Goal: Information Seeking & Learning: Learn about a topic

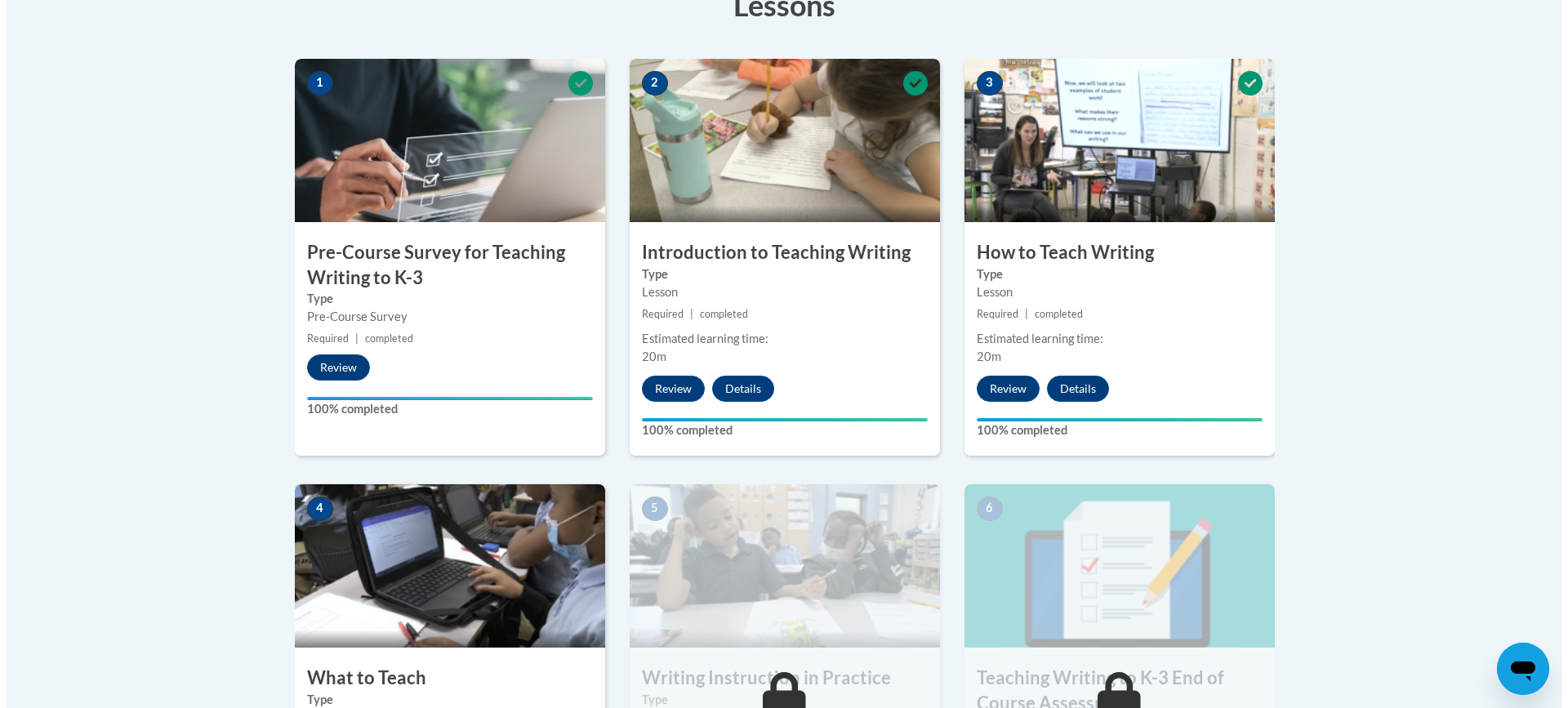
scroll to position [735, 0]
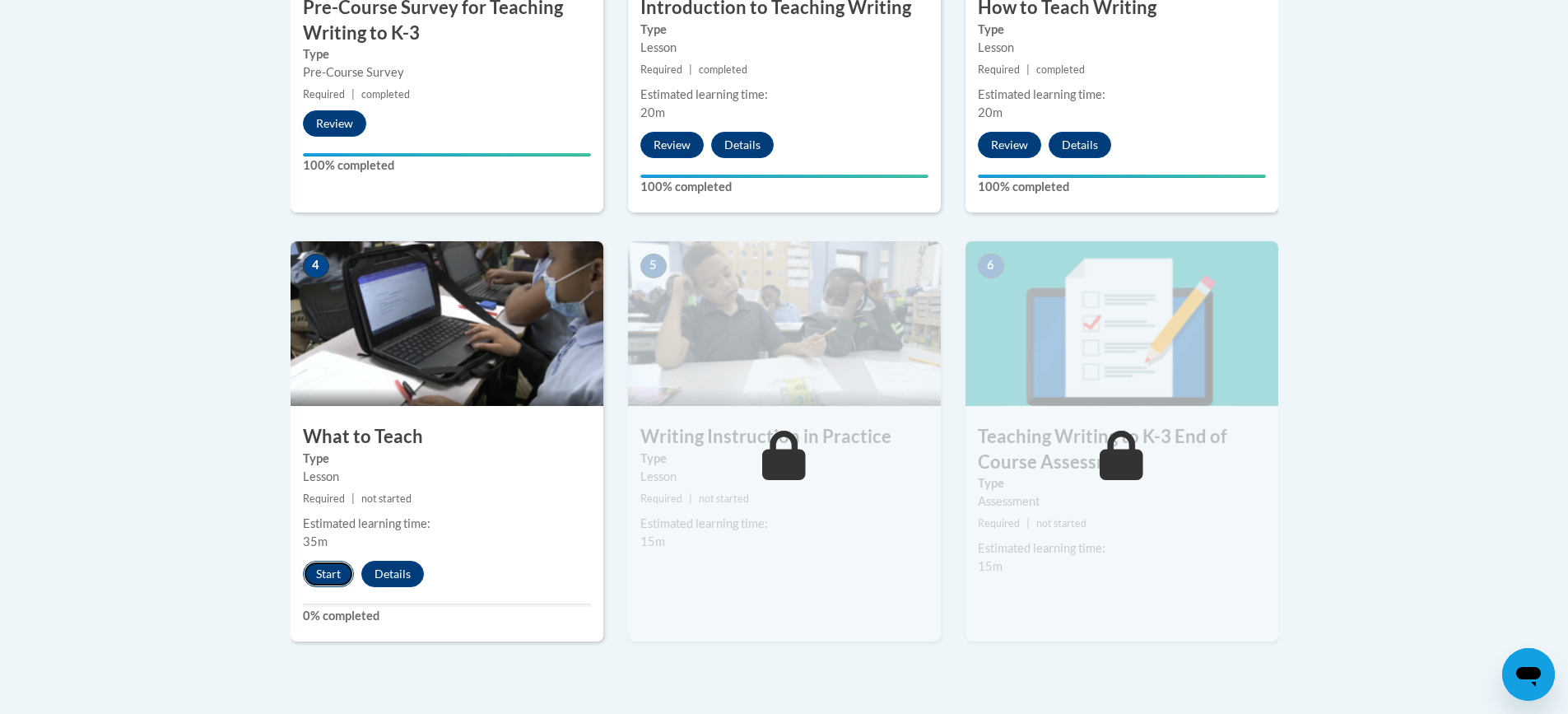
click at [328, 576] on button "Start" at bounding box center [328, 574] width 51 height 26
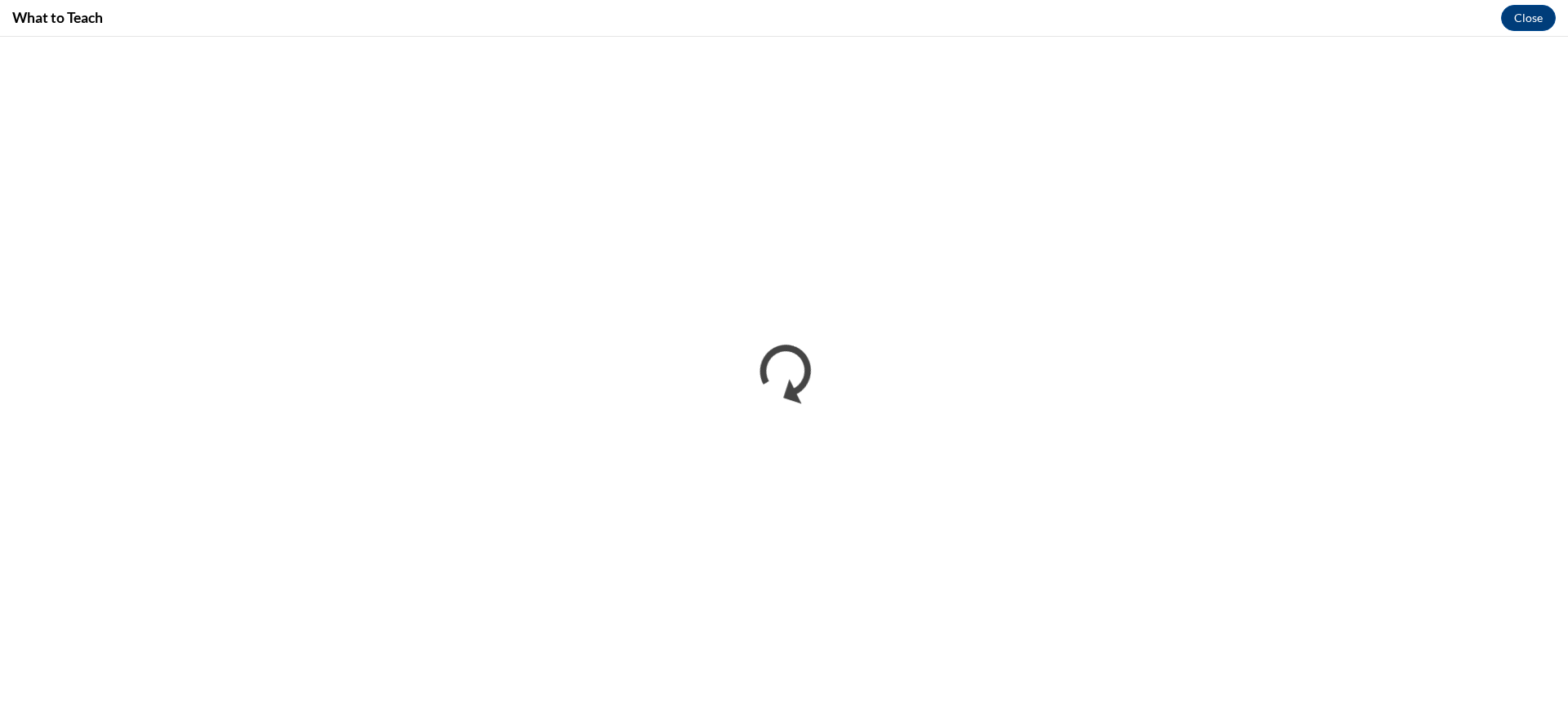
scroll to position [0, 0]
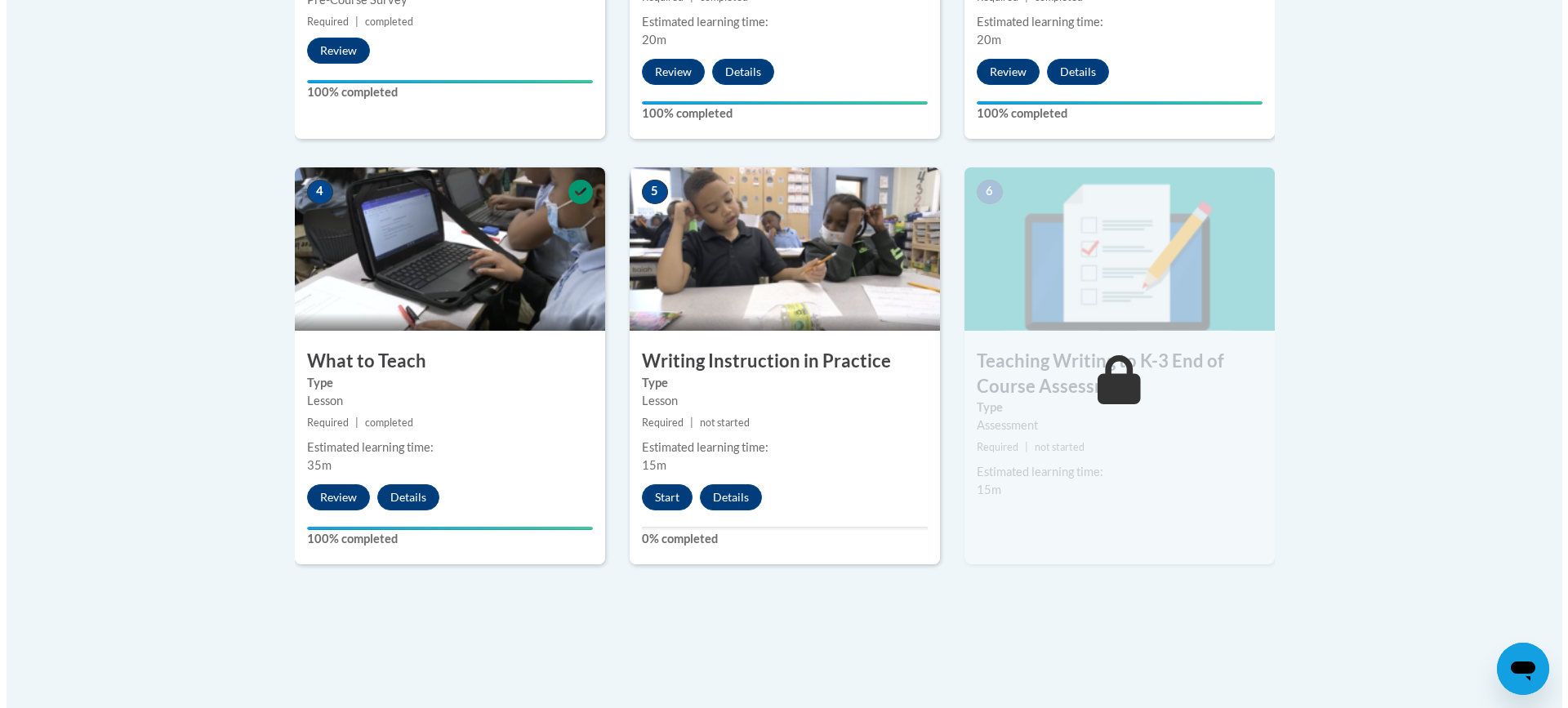
scroll to position [817, 0]
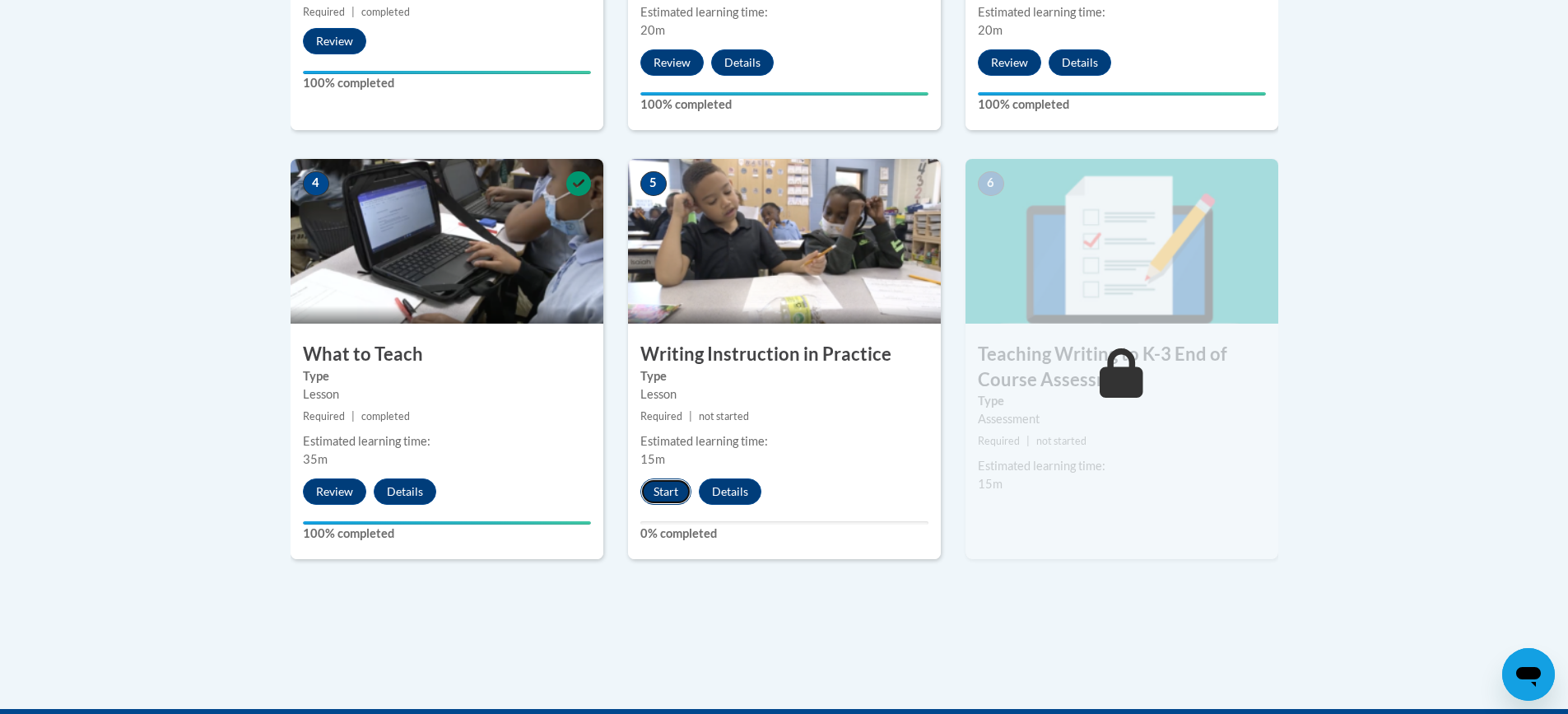
click at [668, 498] on button "Start" at bounding box center [665, 491] width 51 height 26
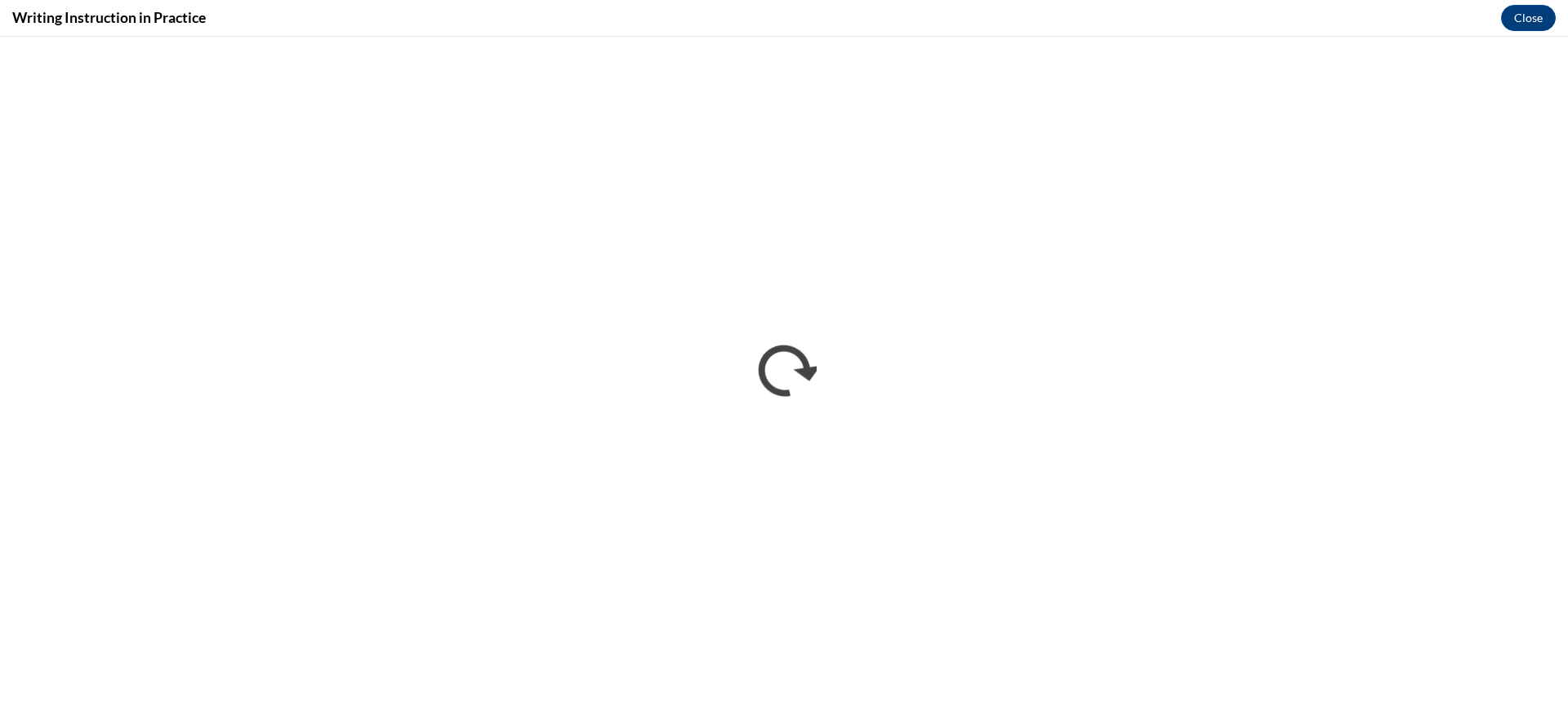
scroll to position [0, 0]
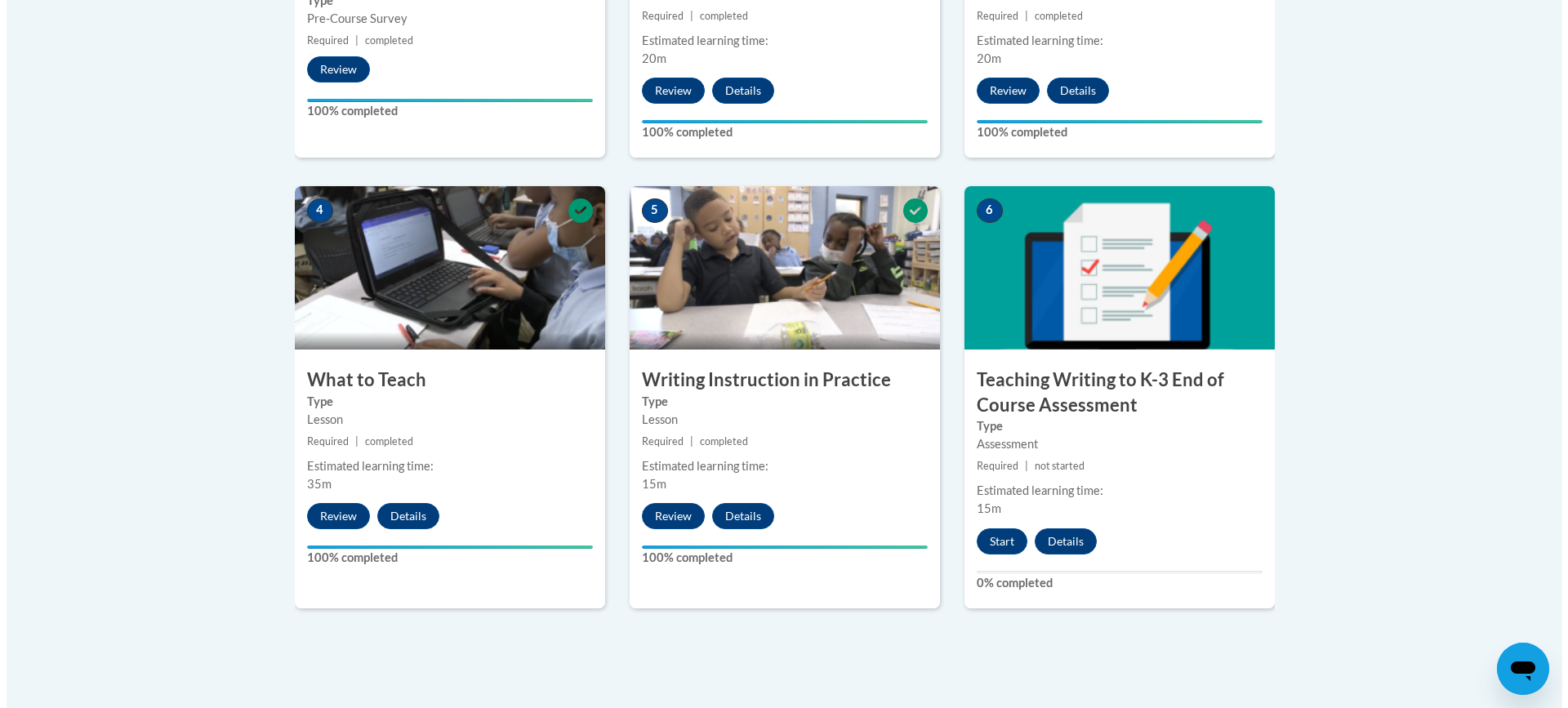
scroll to position [817, 0]
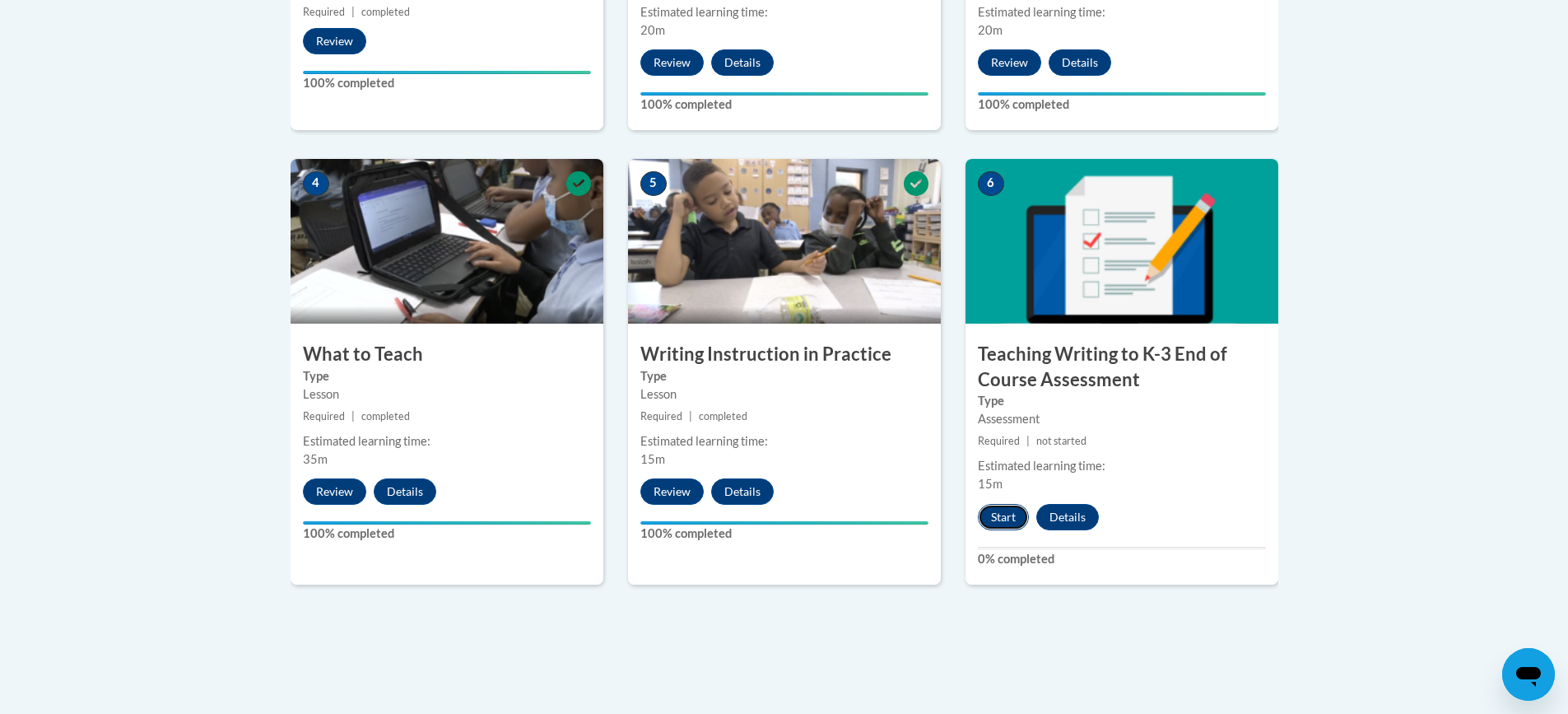
click at [1001, 513] on button "Start" at bounding box center [1003, 517] width 51 height 26
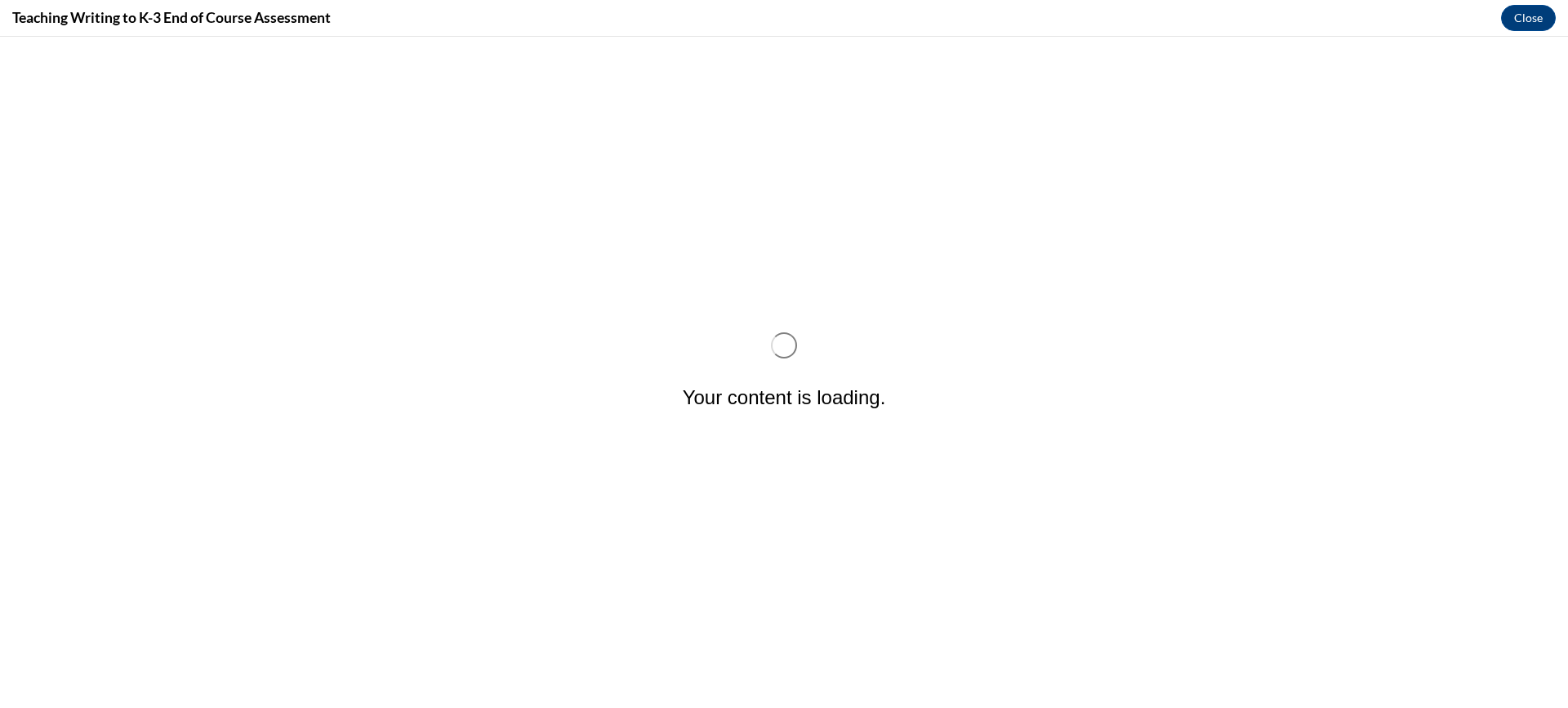
scroll to position [0, 0]
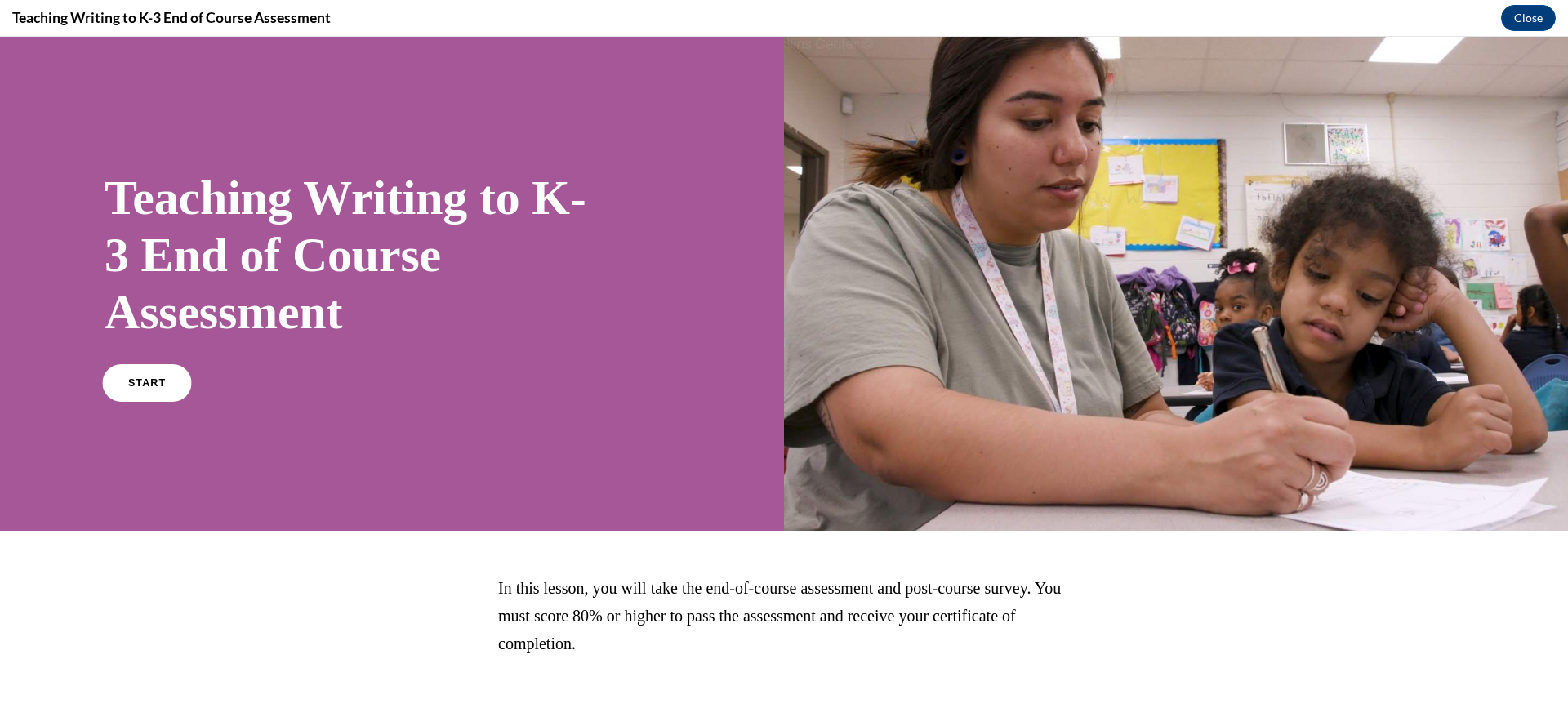
click at [163, 373] on link "START" at bounding box center [147, 382] width 89 height 37
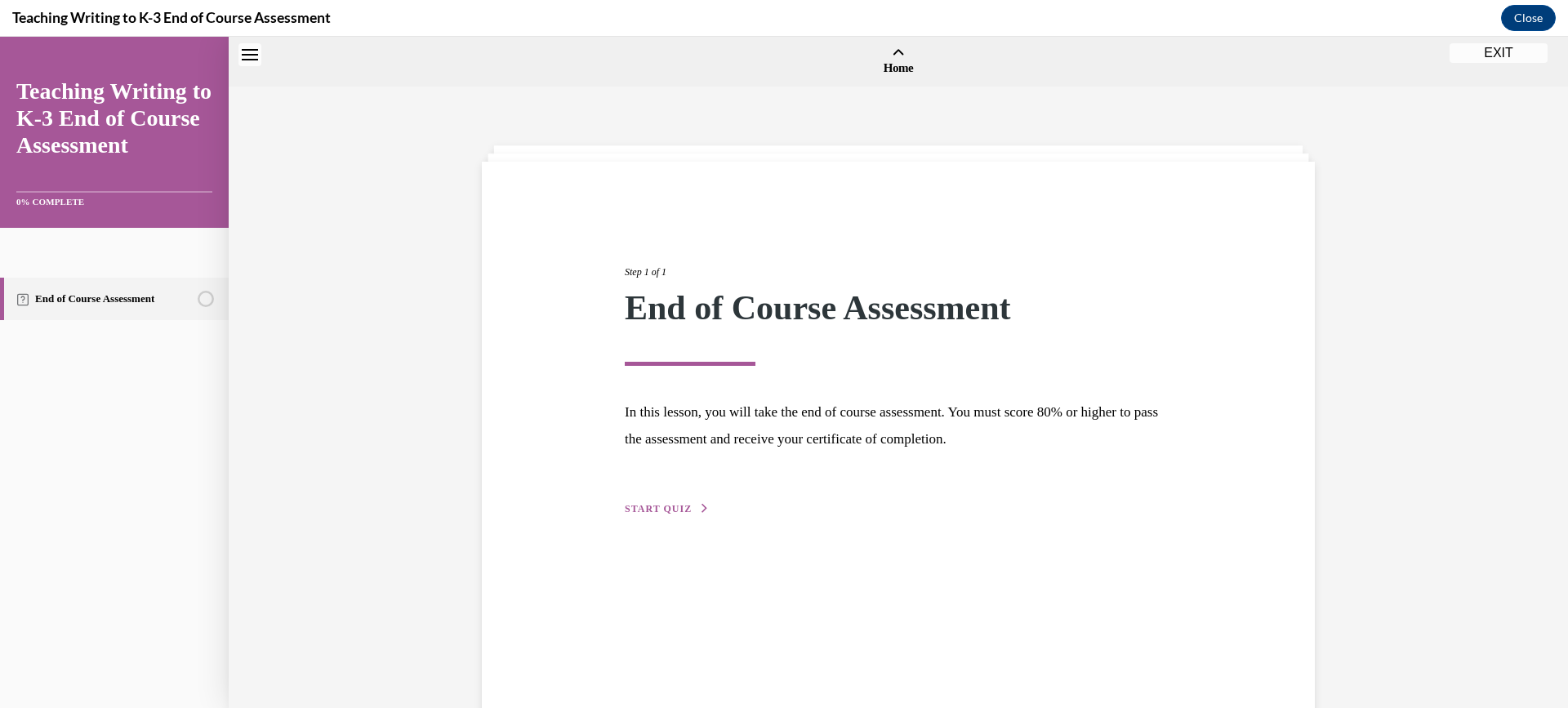
scroll to position [51, 0]
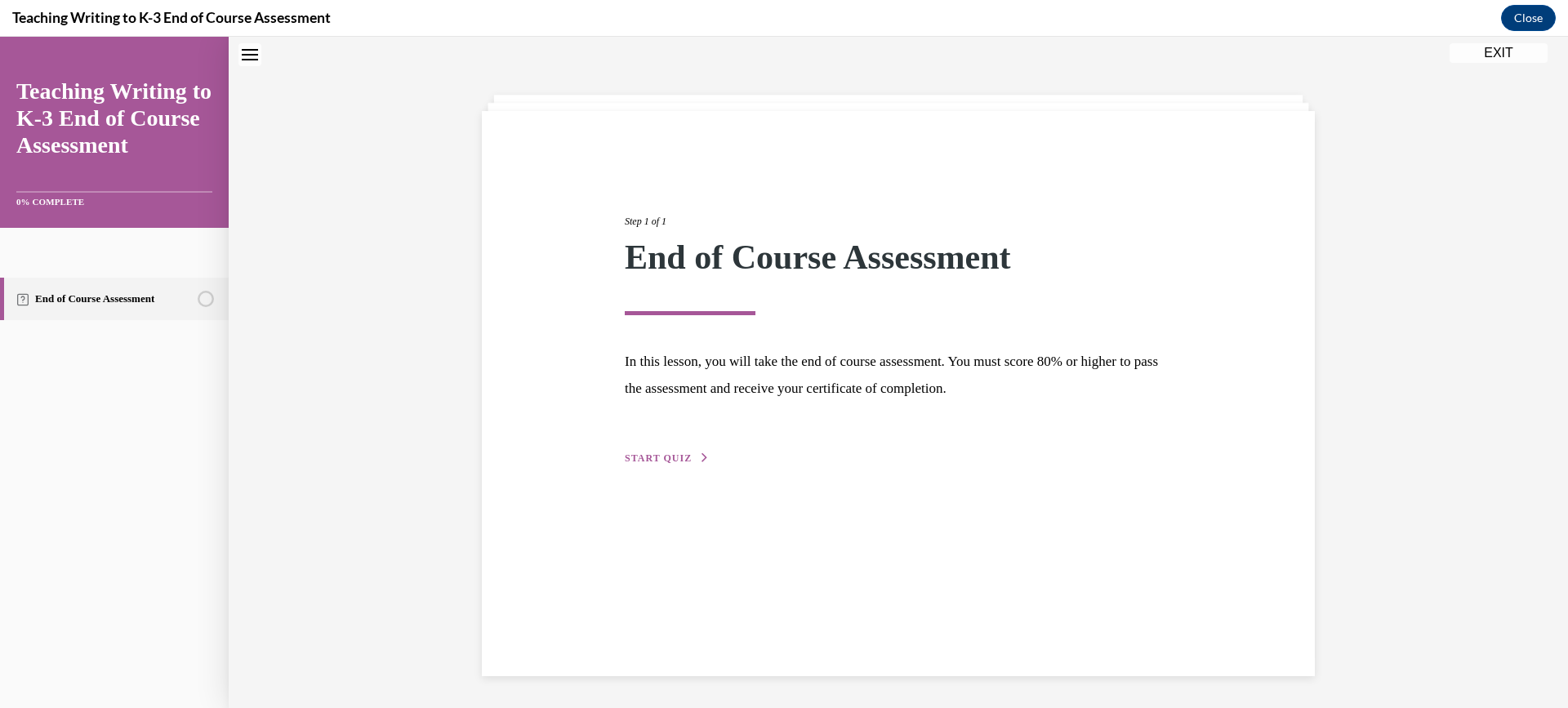
click at [666, 466] on div "Step 1 of 1 End of Course Assessment In this lesson, you will take the end of c…" at bounding box center [899, 321] width 572 height 290
click at [666, 460] on span "START QUIZ" at bounding box center [658, 457] width 67 height 11
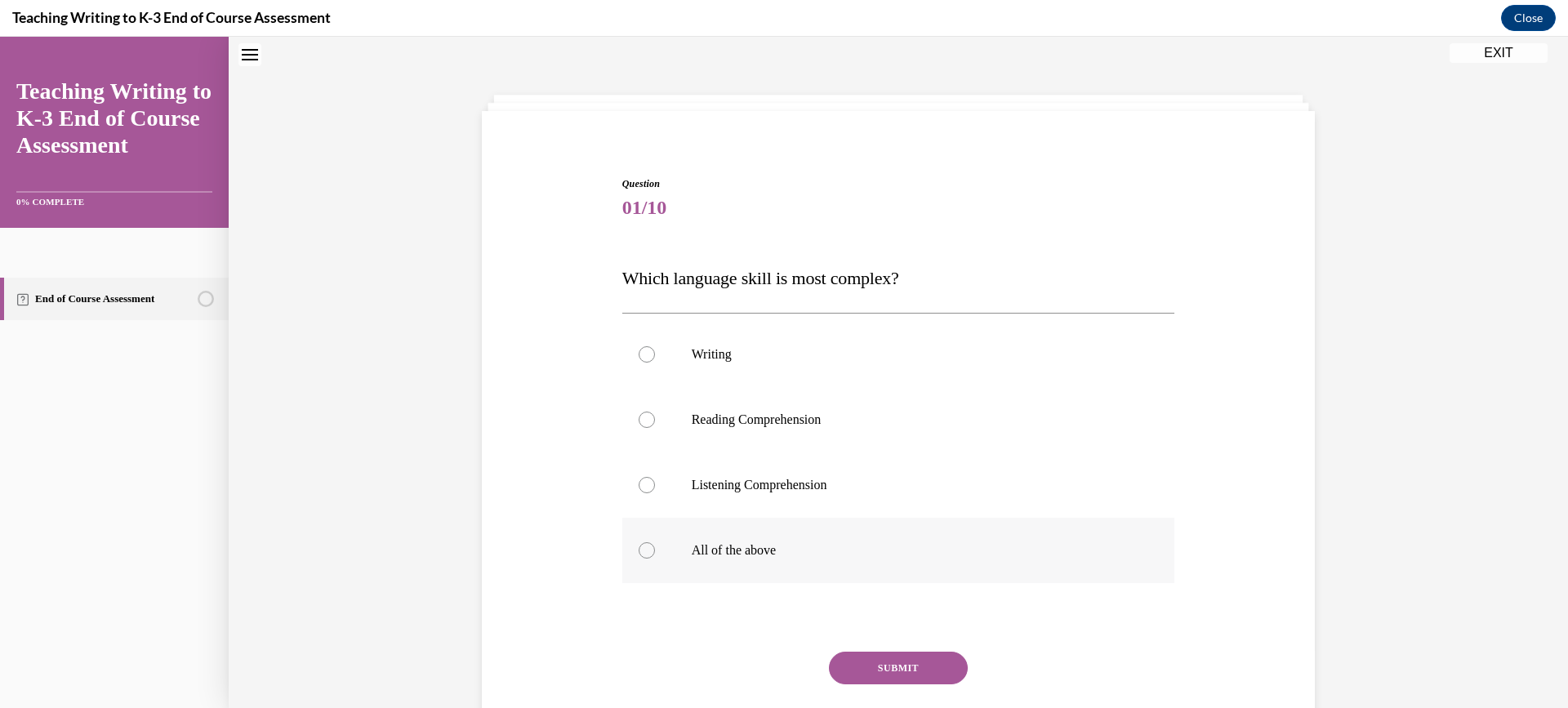
click at [643, 552] on div at bounding box center [647, 550] width 17 height 17
click at [643, 552] on input "All of the above" at bounding box center [647, 550] width 17 height 17
radio input "true"
click at [914, 675] on button "SUBMIT" at bounding box center [899, 667] width 139 height 32
click at [639, 547] on div at bounding box center [647, 550] width 17 height 17
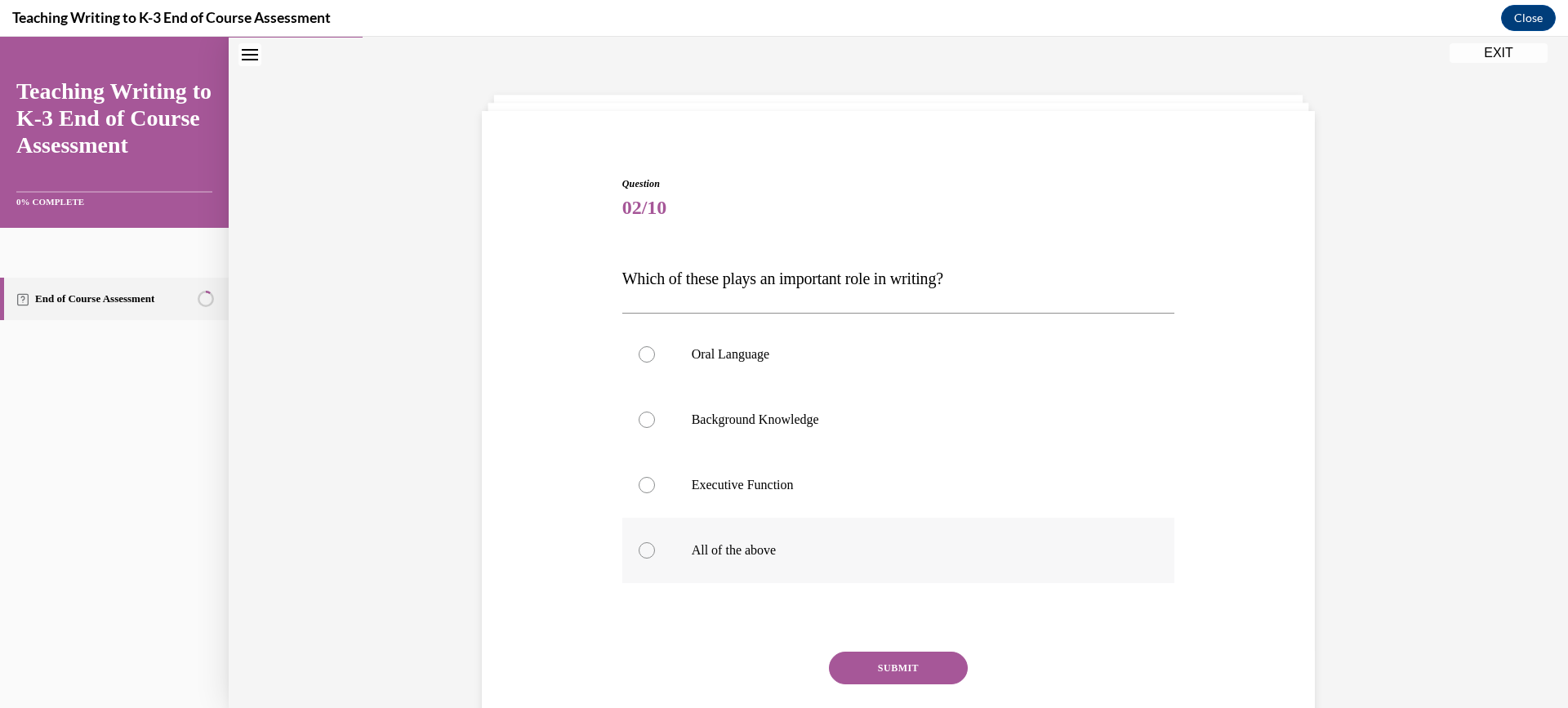
click at [639, 547] on input "All of the above" at bounding box center [647, 550] width 17 height 17
radio input "true"
click at [845, 667] on button "SUBMIT" at bounding box center [899, 667] width 139 height 32
click at [639, 547] on div at bounding box center [647, 547] width 17 height 17
click at [639, 547] on input "Outlining" at bounding box center [647, 547] width 17 height 17
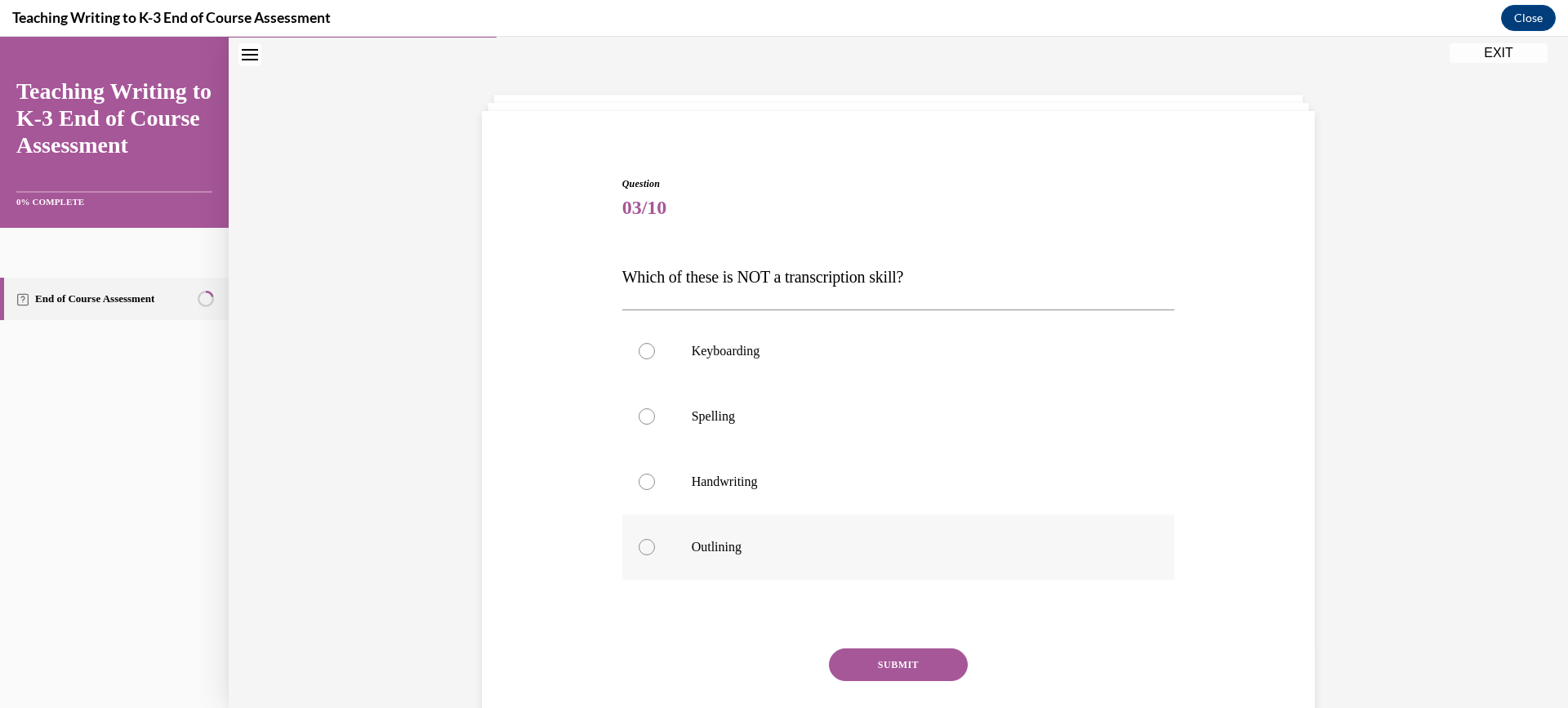
radio input "true"
click at [857, 665] on button "SUBMIT" at bounding box center [899, 663] width 139 height 32
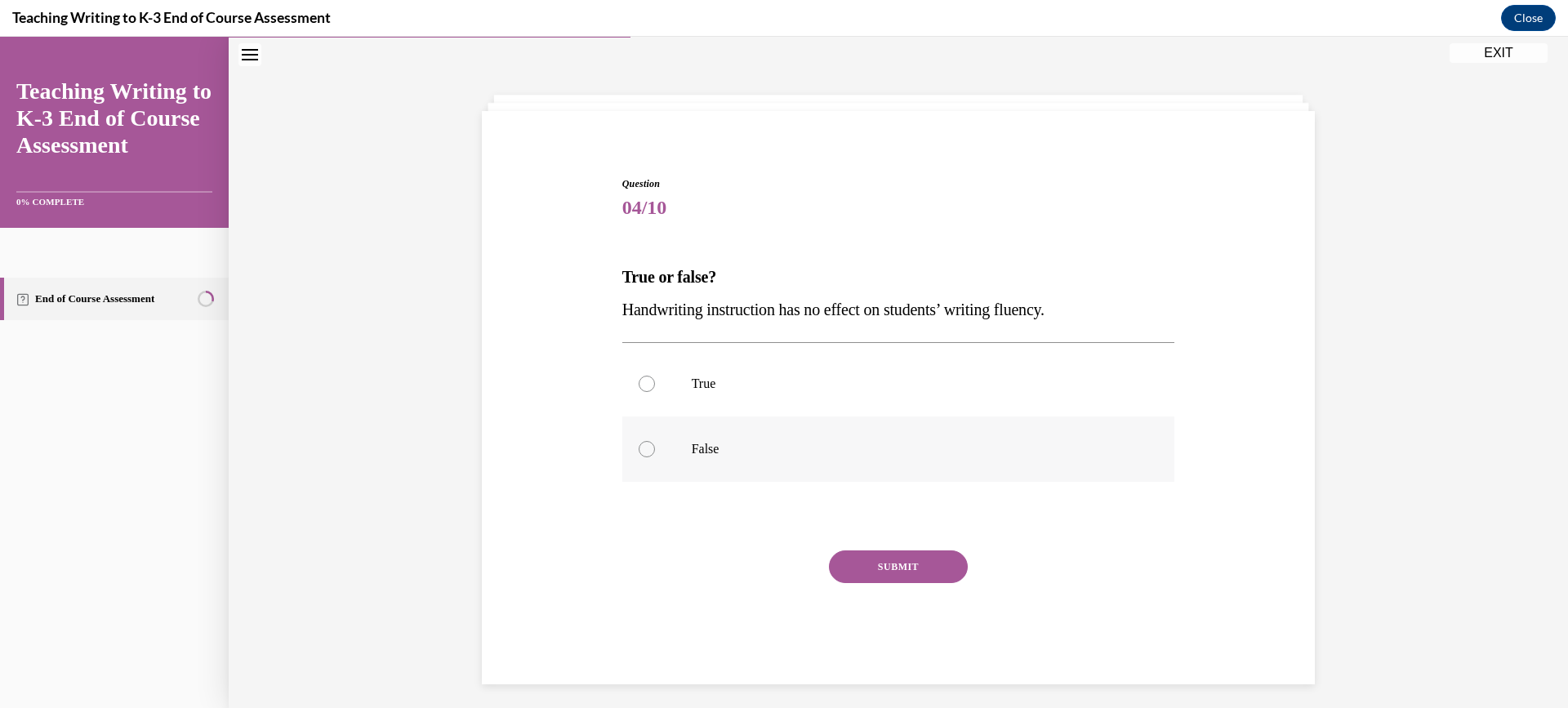
click at [644, 452] on div at bounding box center [647, 449] width 17 height 17
click at [644, 452] on input "False" at bounding box center [647, 449] width 17 height 17
radio input "true"
click at [876, 560] on button "SUBMIT" at bounding box center [899, 566] width 139 height 32
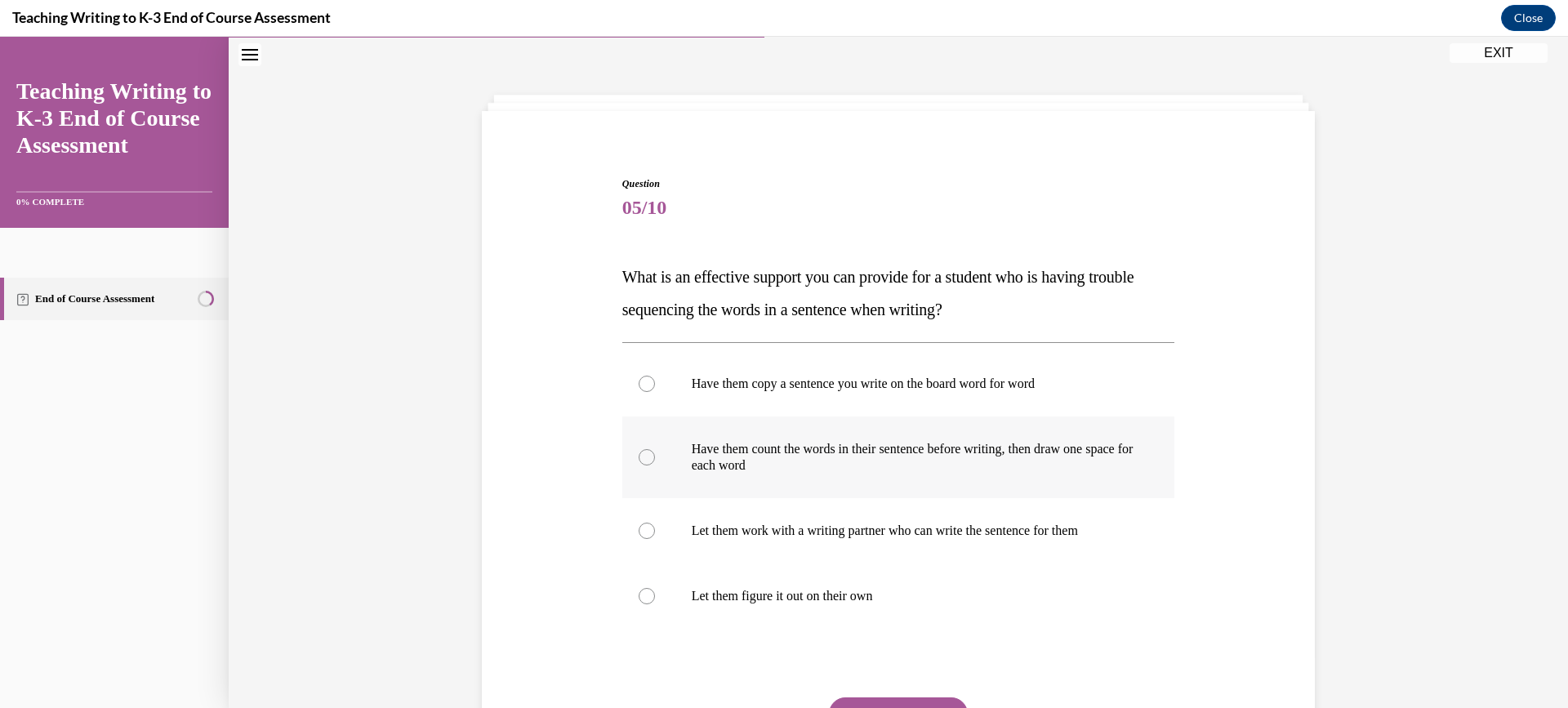
click at [641, 457] on div at bounding box center [647, 457] width 17 height 17
click at [641, 457] on input "Have them count the words in their sentence before writing, then draw one space…" at bounding box center [647, 457] width 17 height 17
radio input "true"
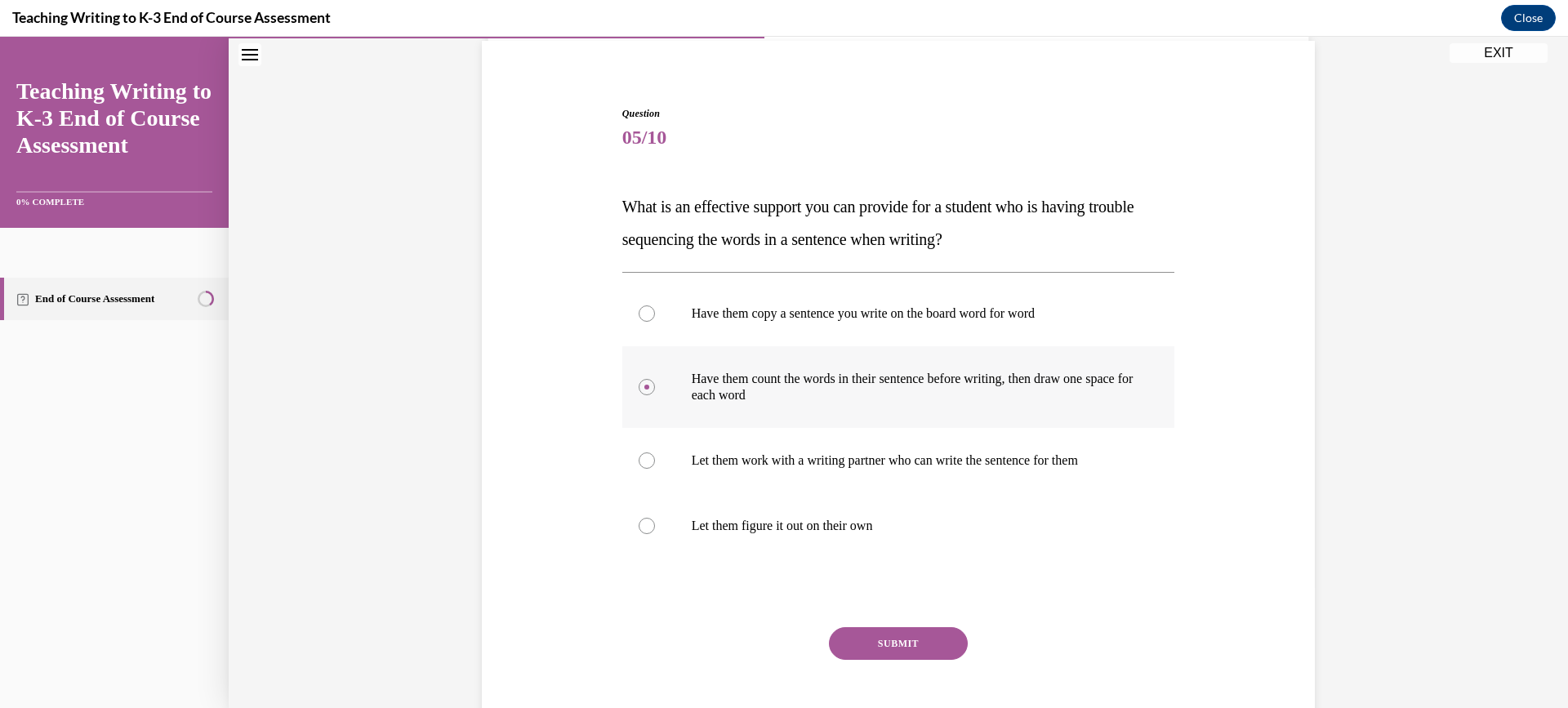
scroll to position [207, 0]
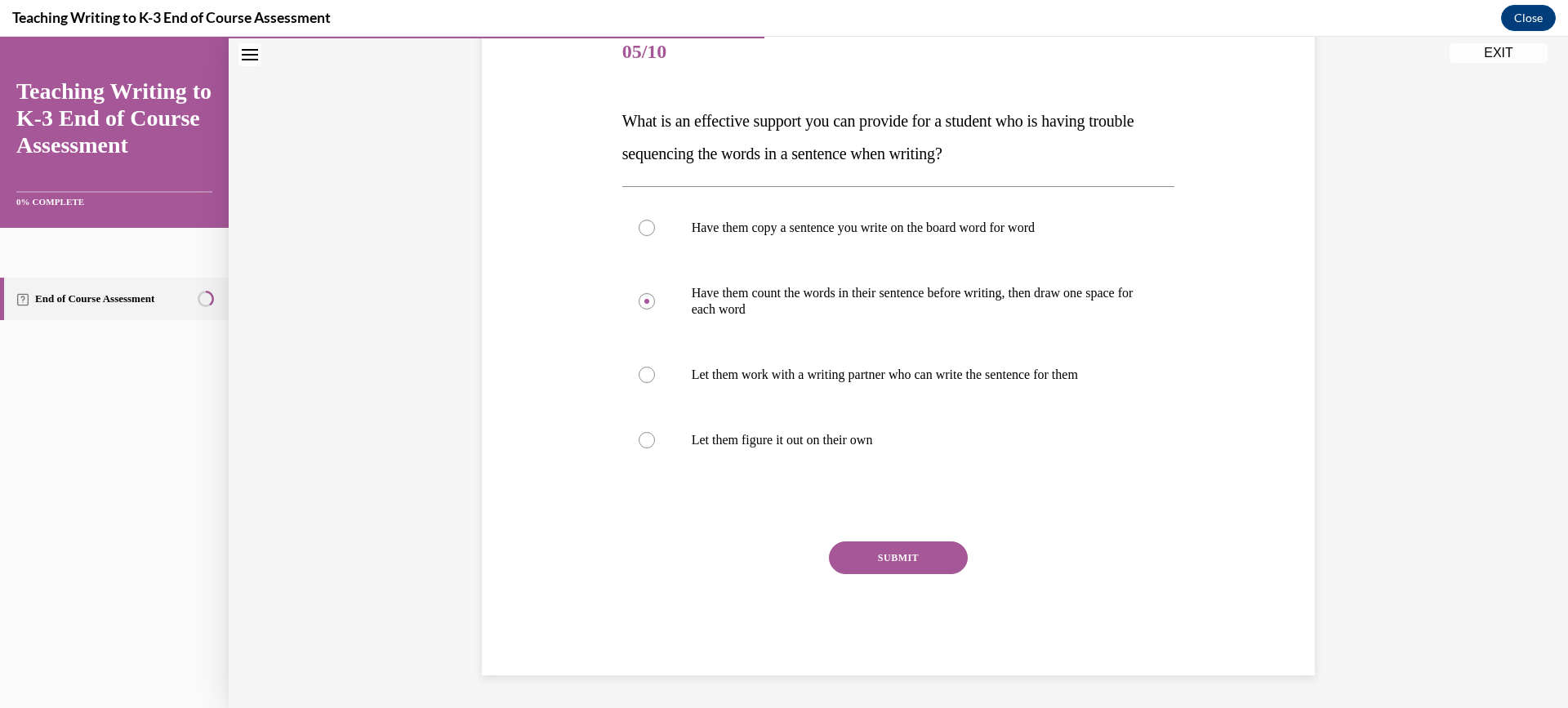
click at [888, 565] on button "SUBMIT" at bounding box center [899, 557] width 139 height 32
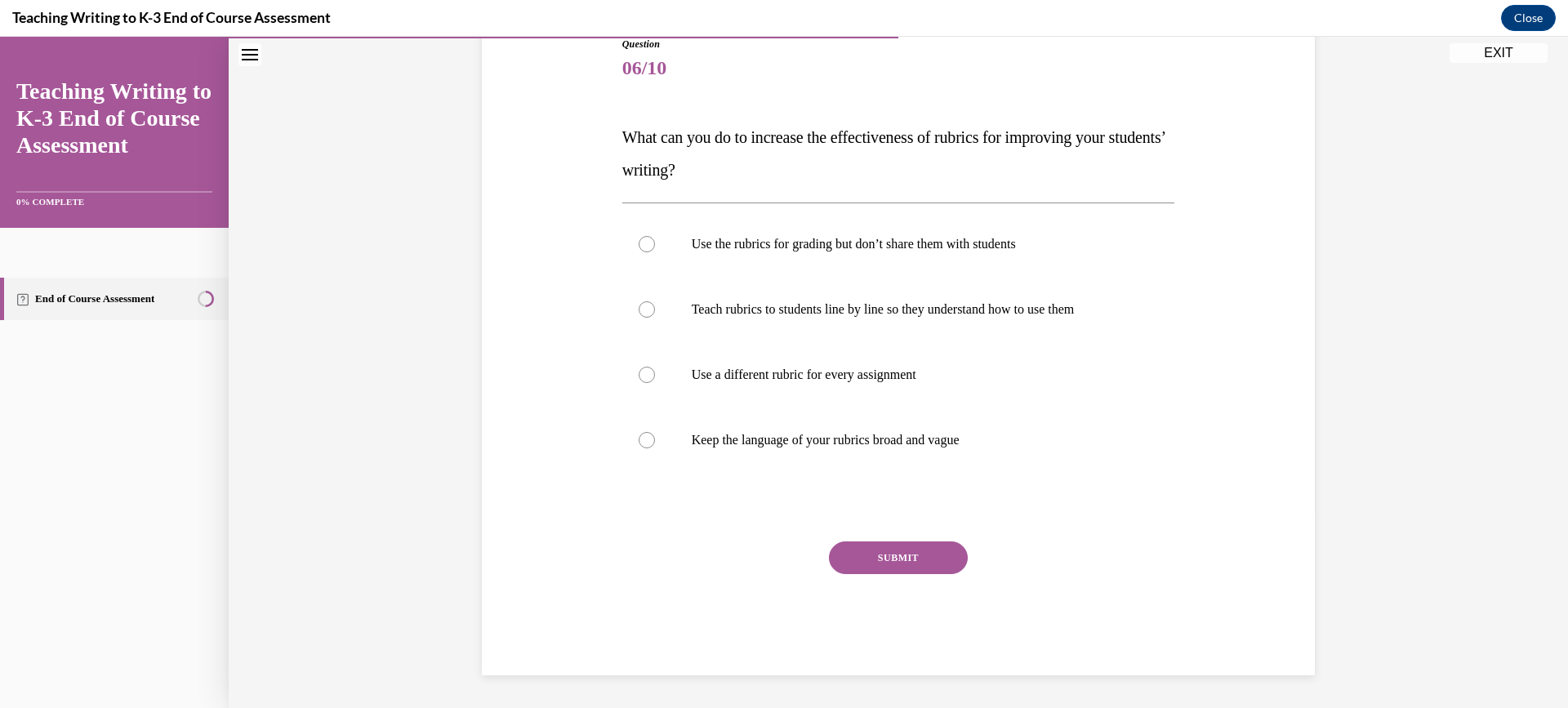
scroll to position [182, 0]
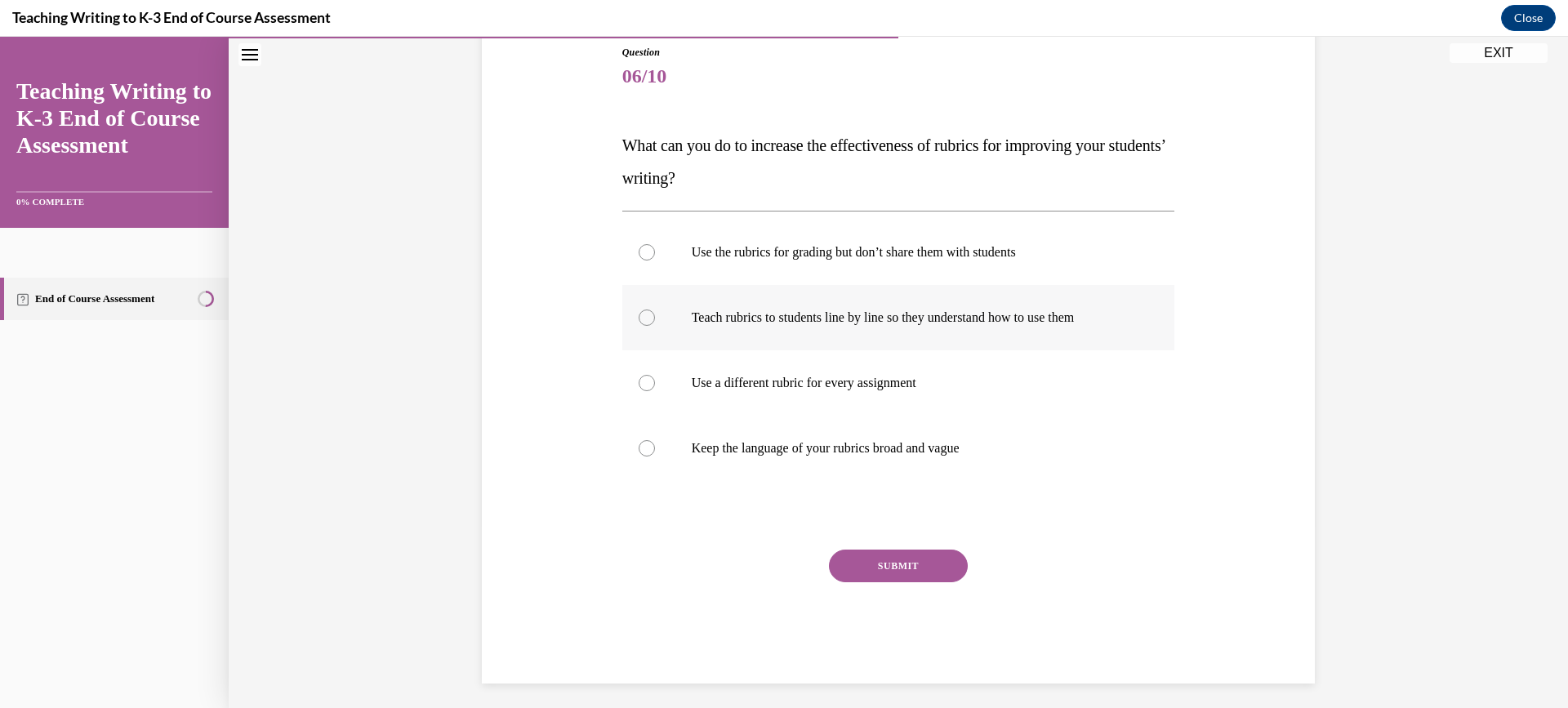
click at [639, 319] on div at bounding box center [647, 317] width 17 height 17
click at [639, 319] on input "Teach rubrics to students line by line so they understand how to use them" at bounding box center [647, 317] width 17 height 17
radio input "true"
click at [871, 561] on button "SUBMIT" at bounding box center [899, 565] width 139 height 32
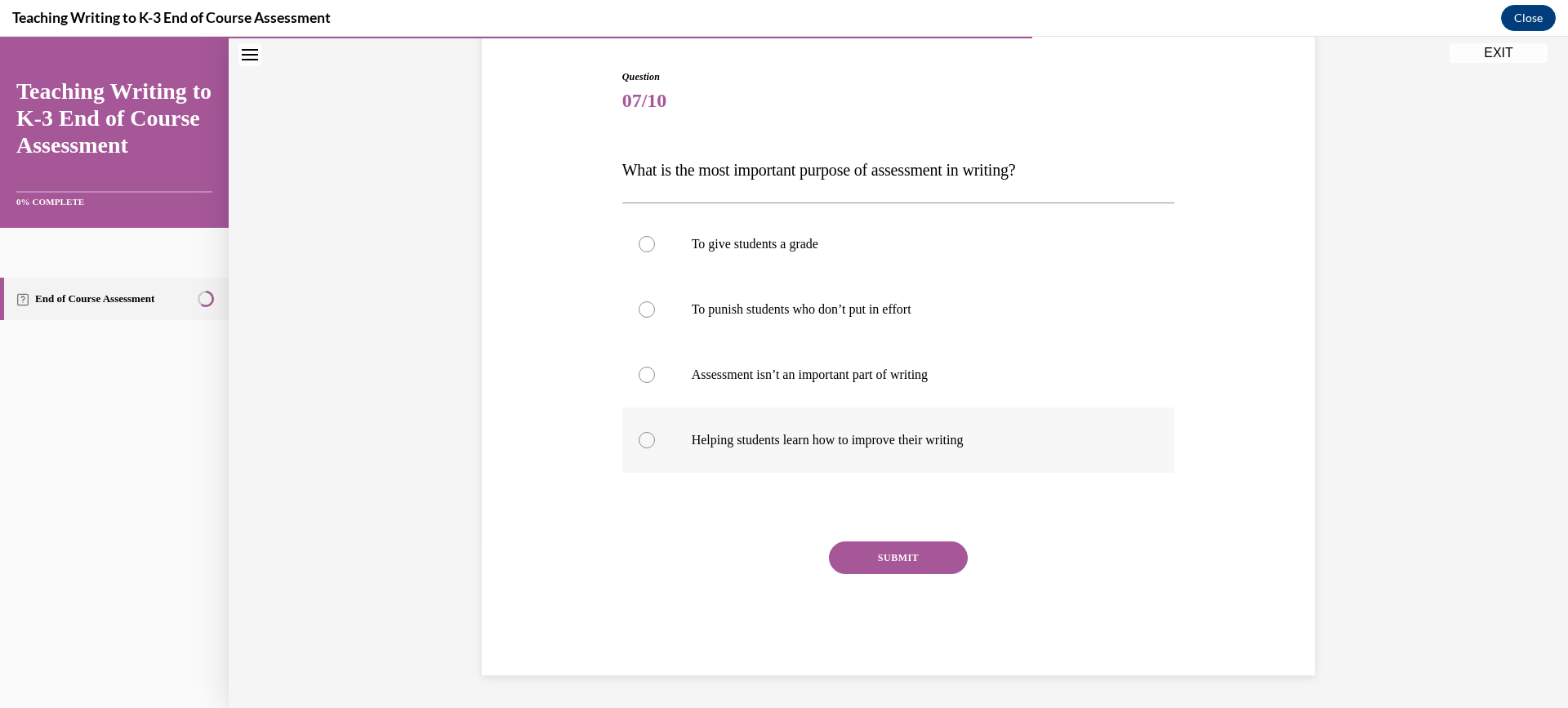
click at [642, 445] on div at bounding box center [647, 440] width 17 height 17
click at [642, 445] on input "Helping students learn how to improve their writing" at bounding box center [647, 440] width 17 height 17
radio input "true"
click at [858, 560] on button "SUBMIT" at bounding box center [899, 557] width 139 height 32
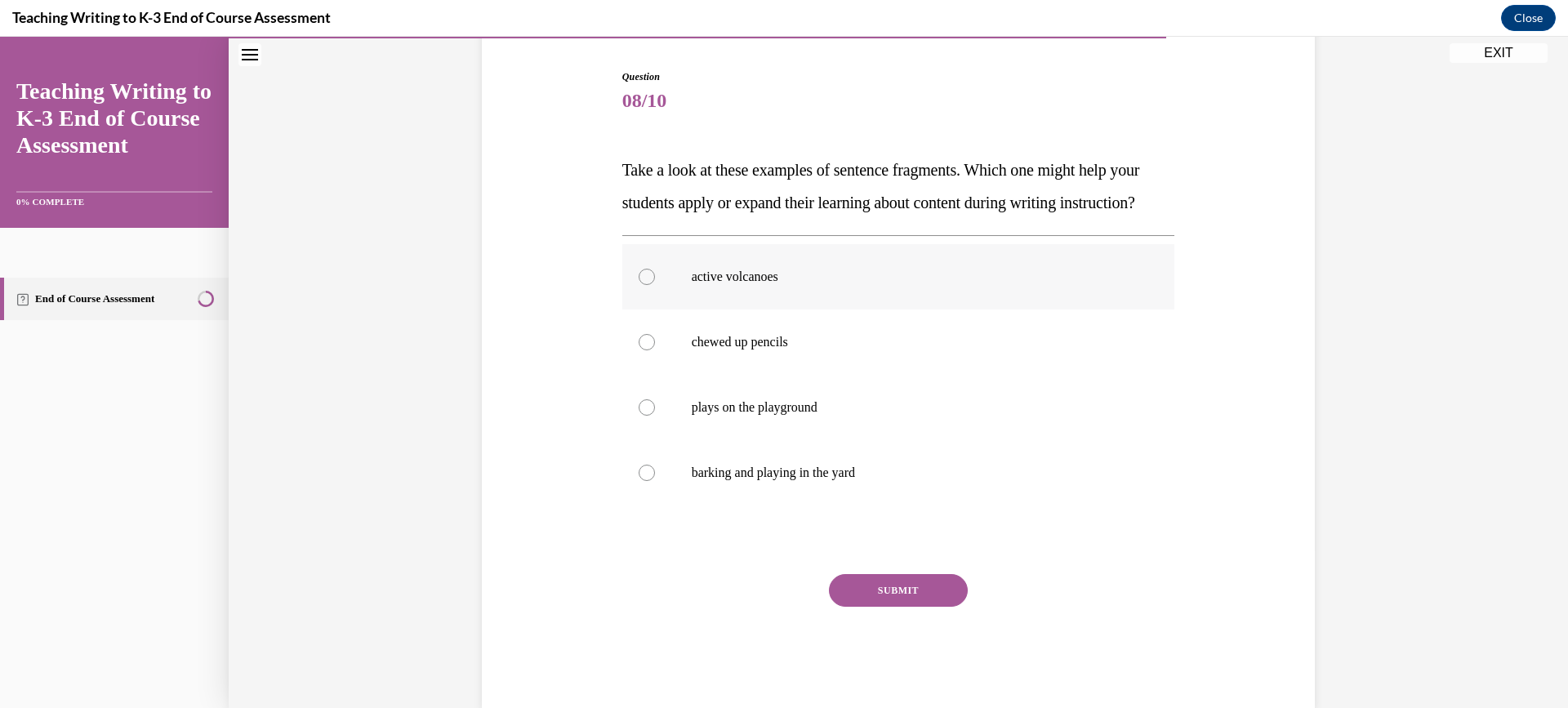
click at [642, 285] on div at bounding box center [647, 277] width 17 height 17
click at [642, 285] on input "active volcanoes" at bounding box center [647, 277] width 17 height 17
radio input "true"
click at [879, 607] on button "SUBMIT" at bounding box center [899, 589] width 139 height 32
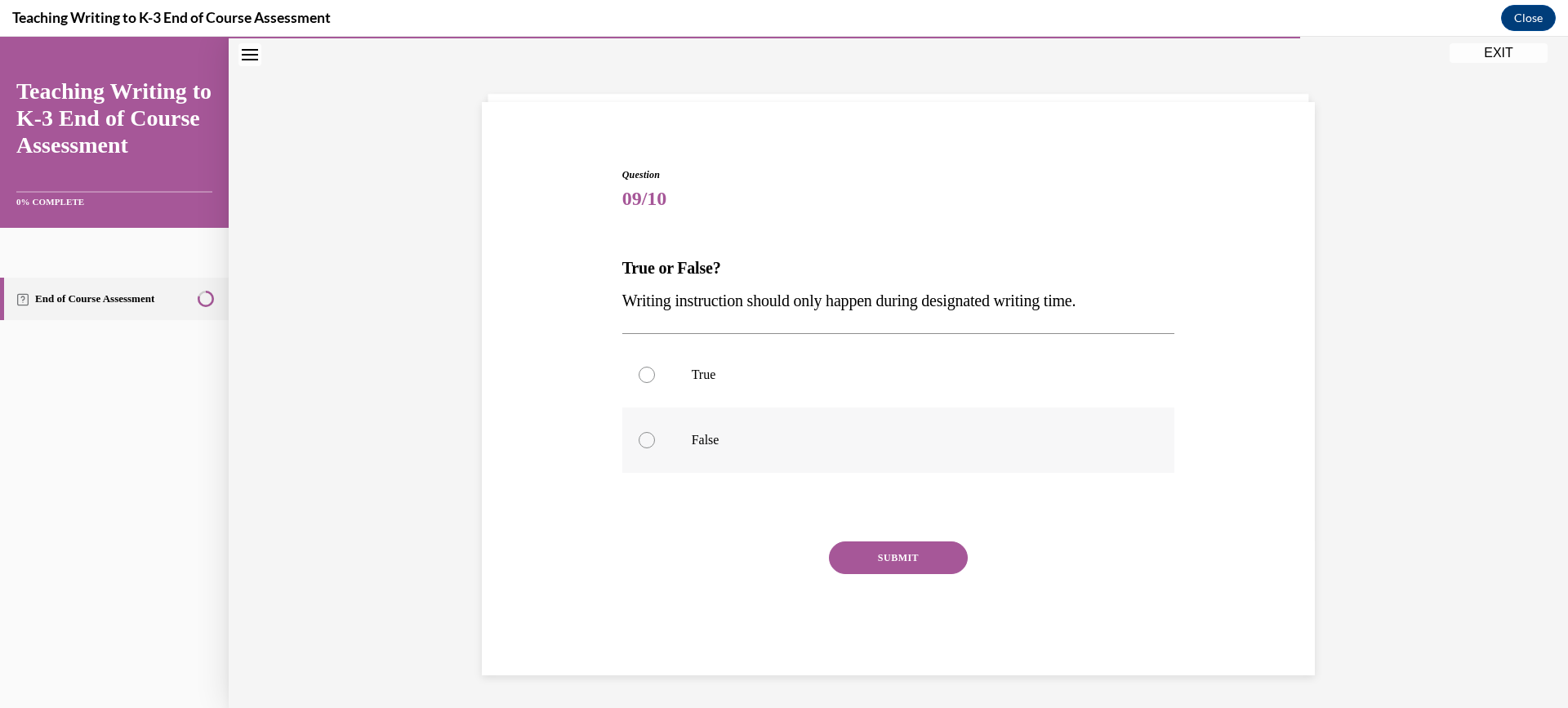
click at [640, 444] on div at bounding box center [647, 440] width 17 height 17
click at [640, 444] on input "False" at bounding box center [647, 440] width 17 height 17
radio input "true"
click at [882, 563] on button "SUBMIT" at bounding box center [899, 557] width 139 height 32
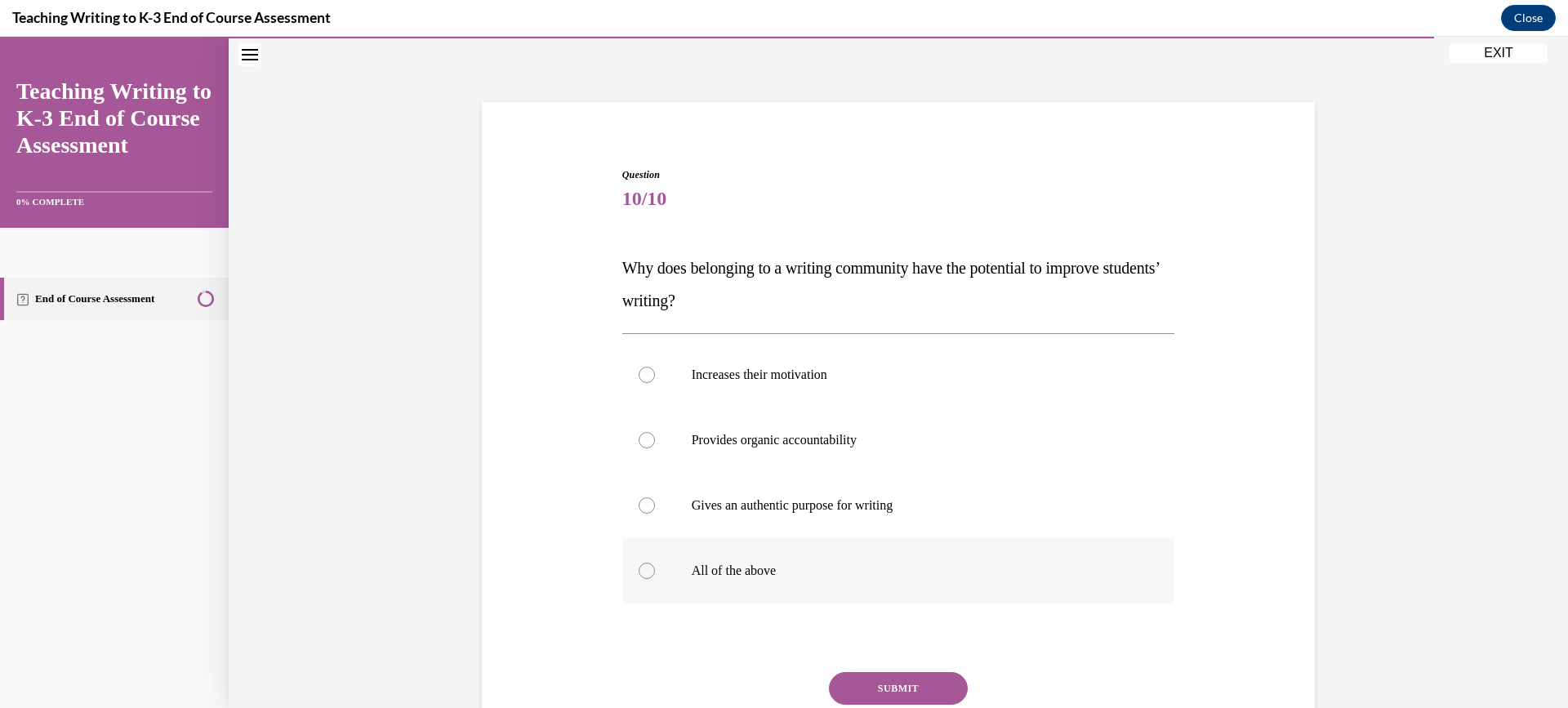
click at [639, 570] on div at bounding box center [647, 571] width 17 height 17
click at [639, 570] on input "All of the above" at bounding box center [647, 571] width 17 height 17
radio input "true"
click at [849, 685] on button "SUBMIT" at bounding box center [899, 688] width 139 height 32
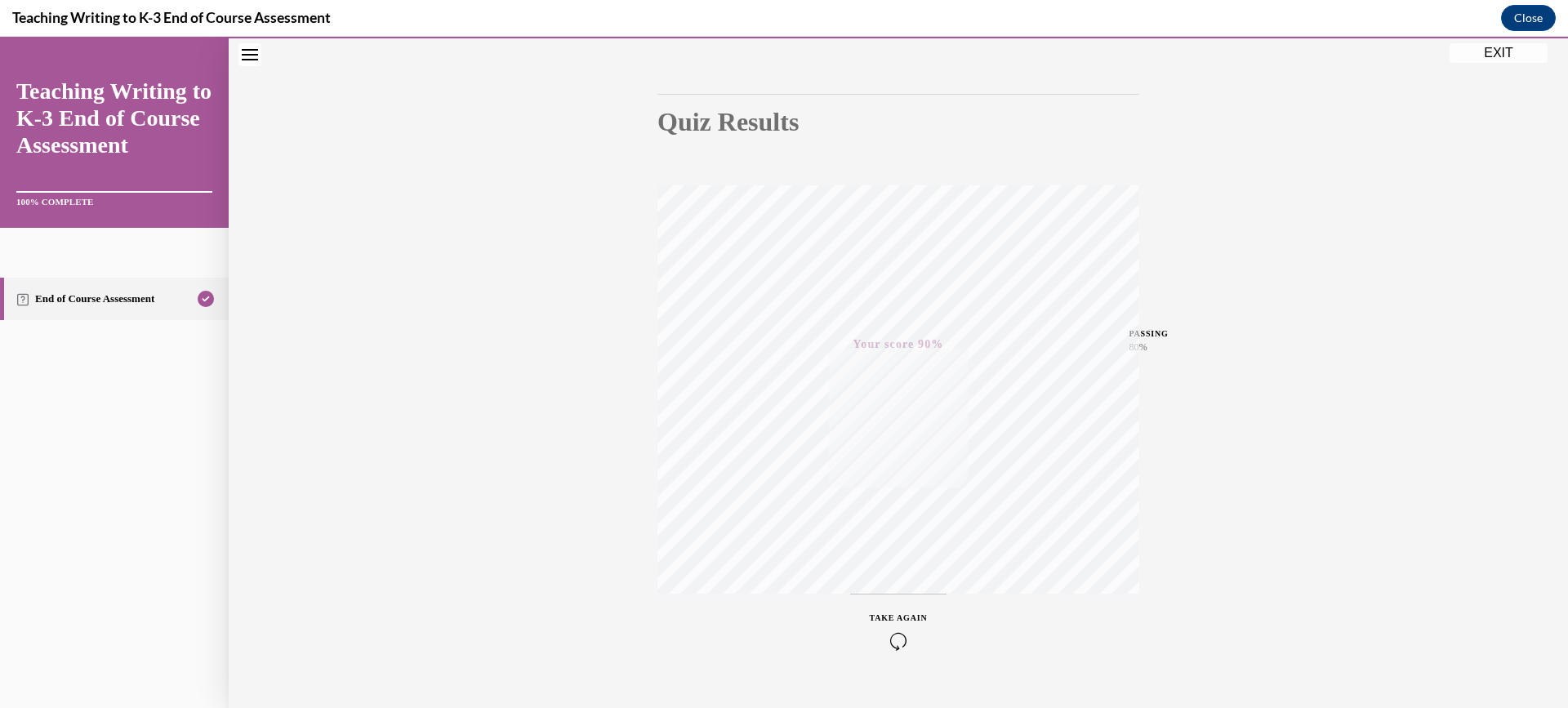
scroll to position [166, 0]
click at [1520, 51] on button "EXIT" at bounding box center [1498, 53] width 98 height 19
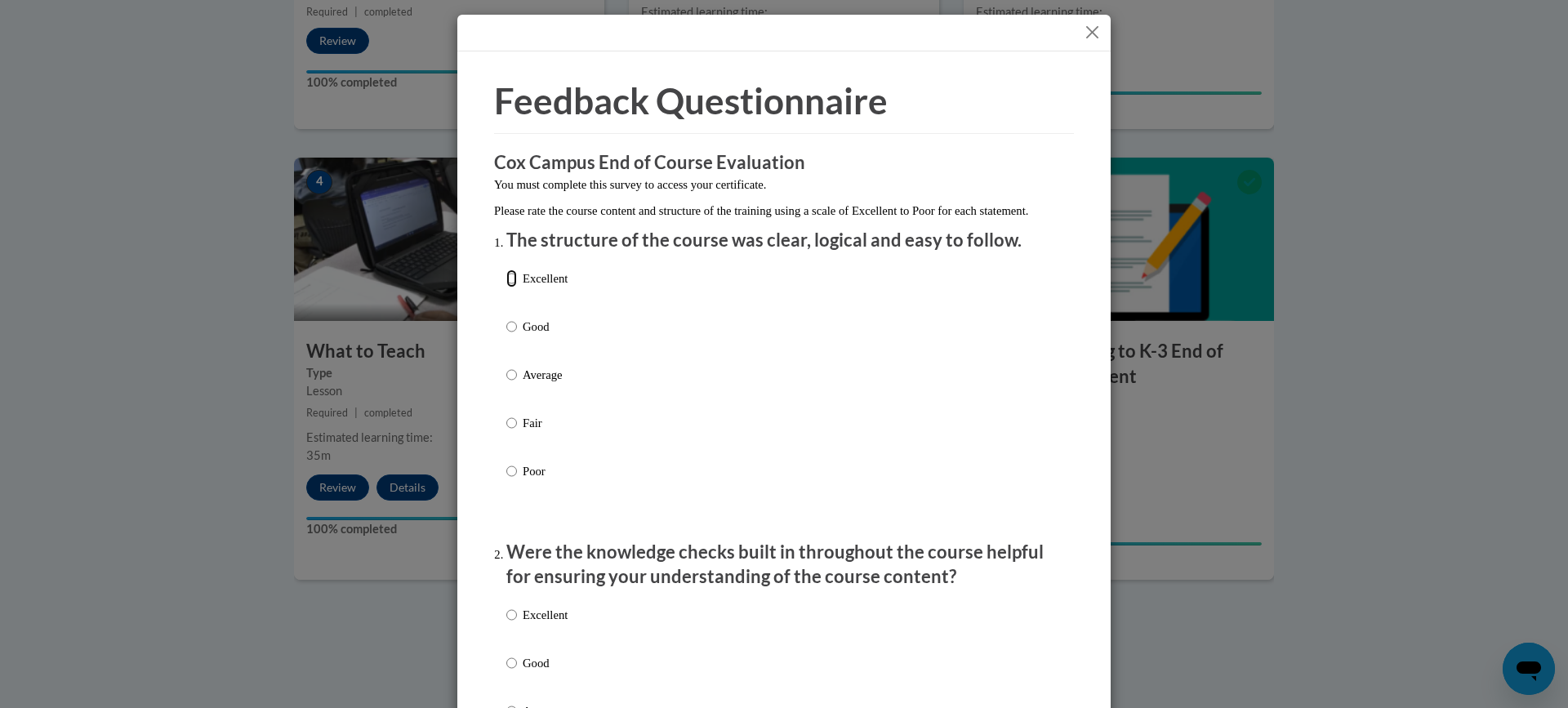
click at [506, 288] on input "Excellent" at bounding box center [511, 277] width 10 height 18
radio input "true"
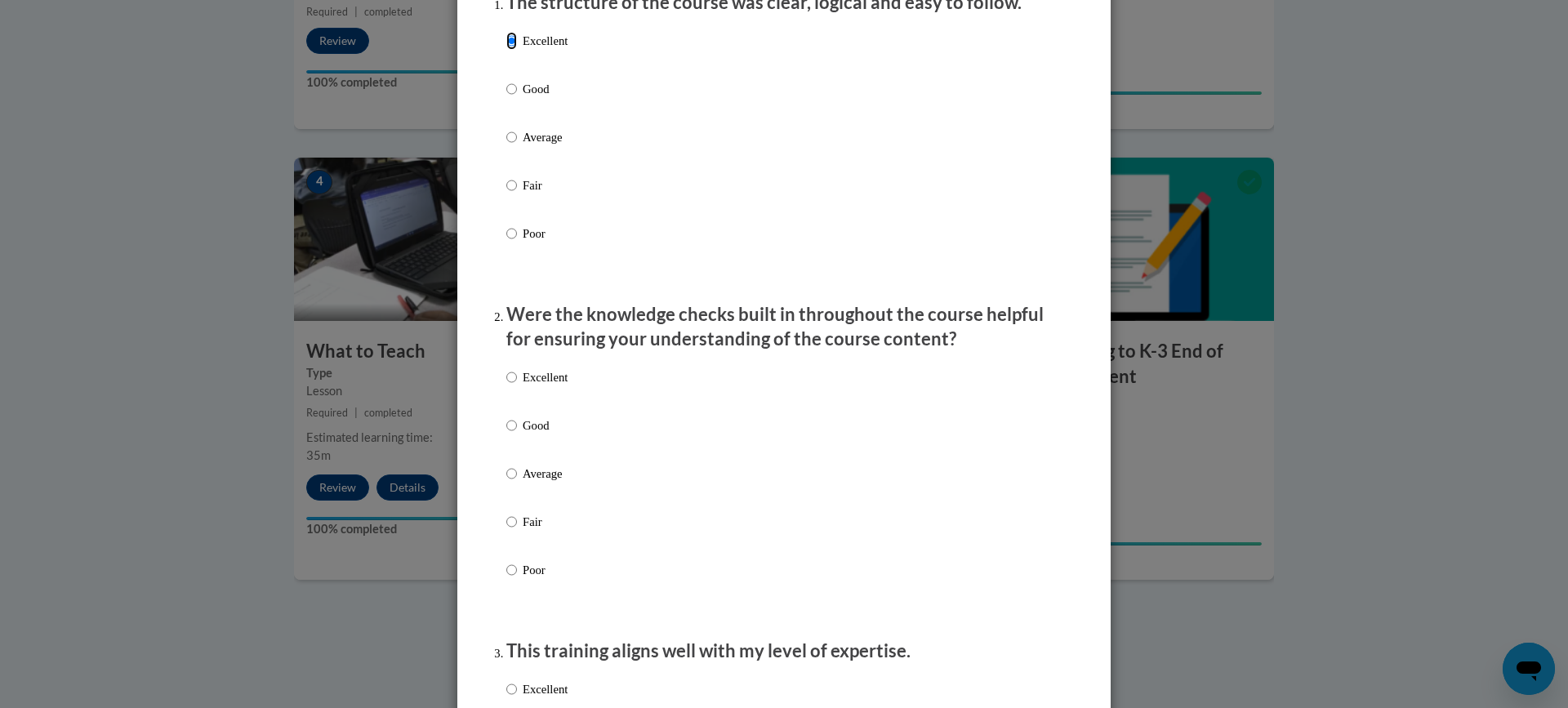
scroll to position [245, 0]
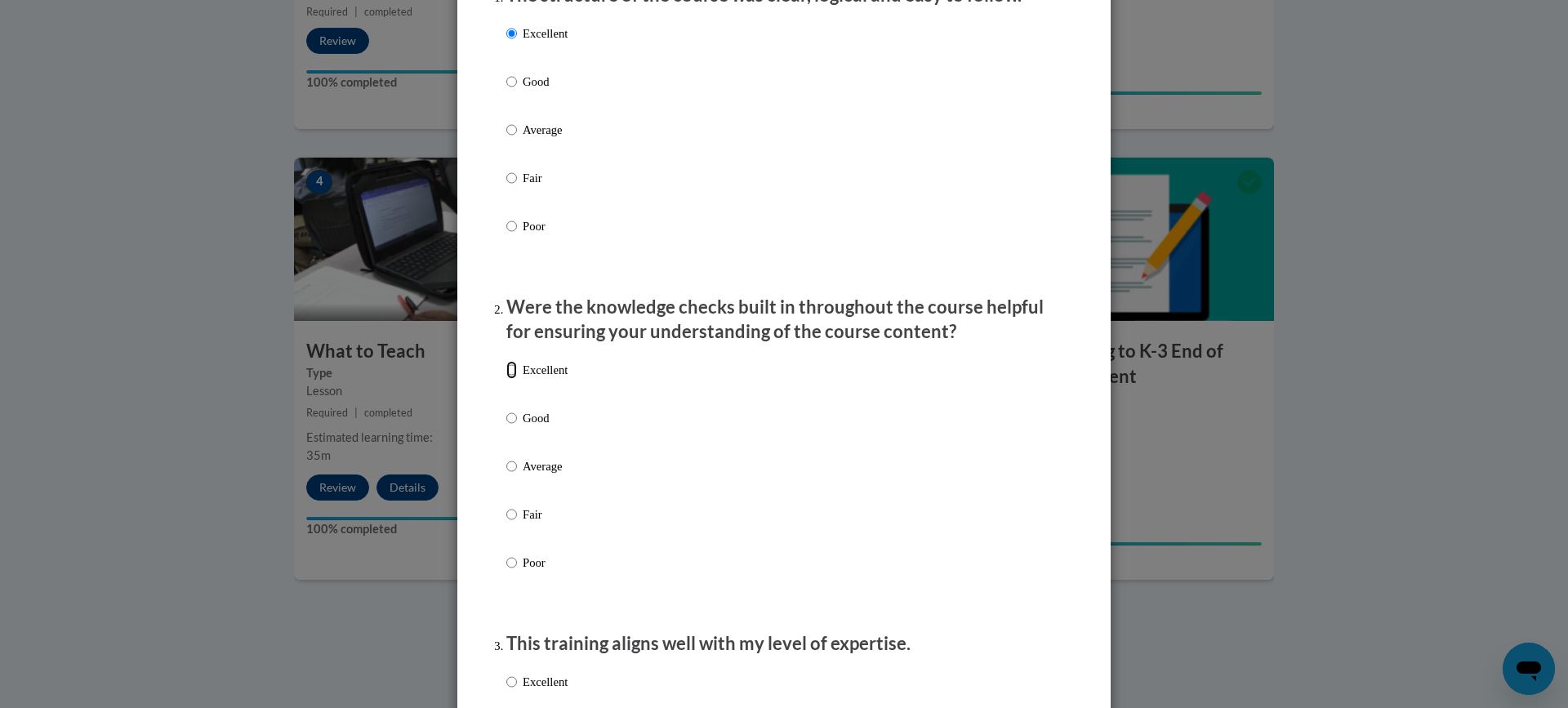
click at [510, 379] on input "Excellent" at bounding box center [511, 369] width 10 height 18
radio input "true"
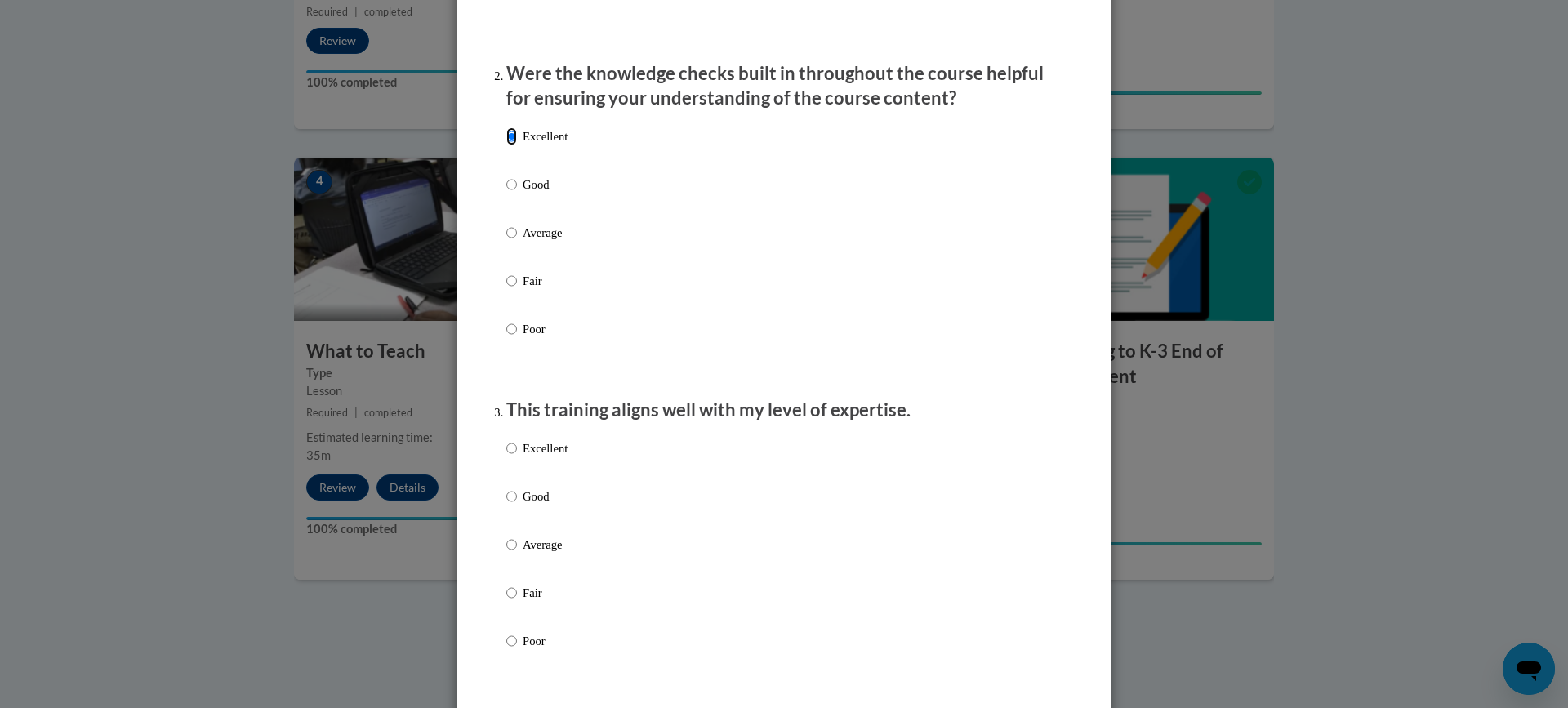
scroll to position [572, 0]
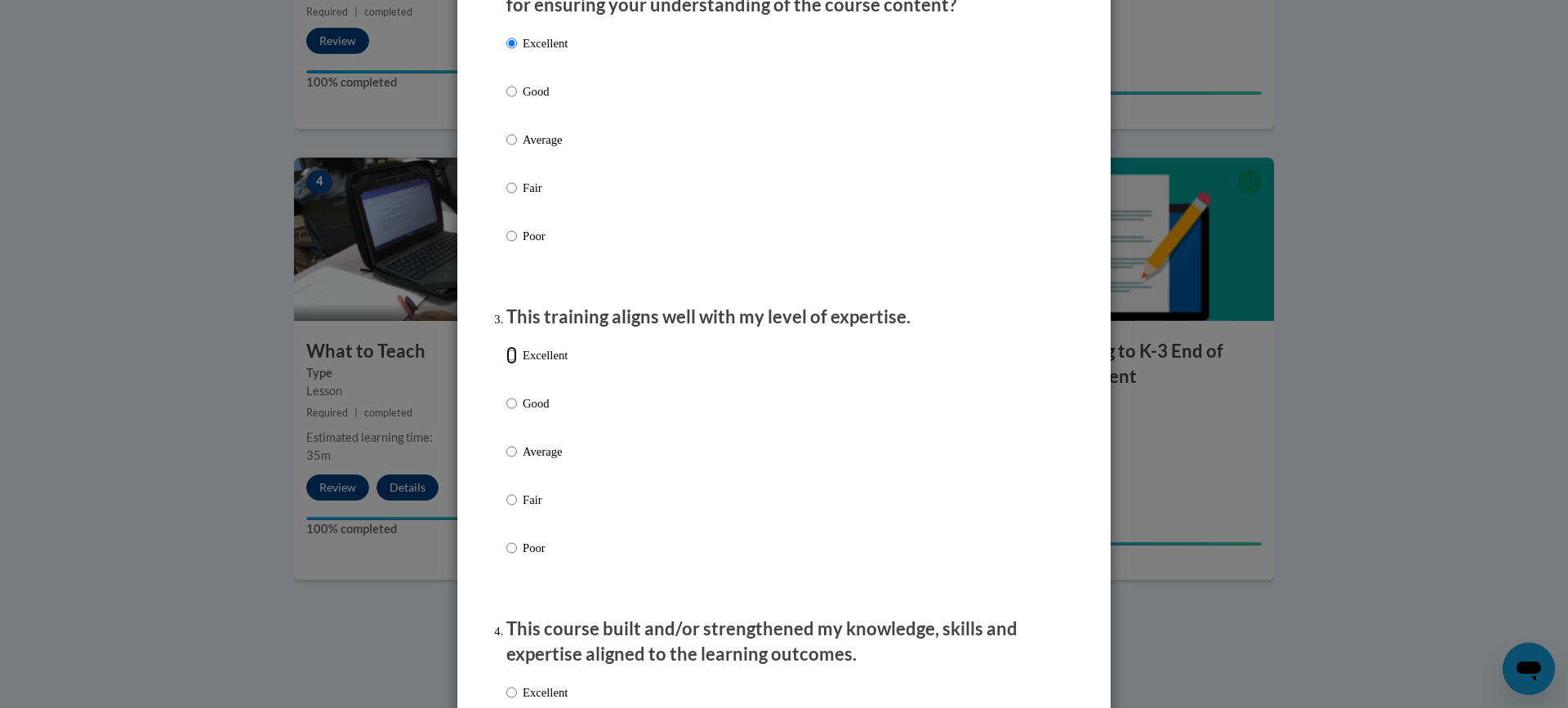
click at [506, 364] on input "Excellent" at bounding box center [511, 354] width 10 height 18
radio input "true"
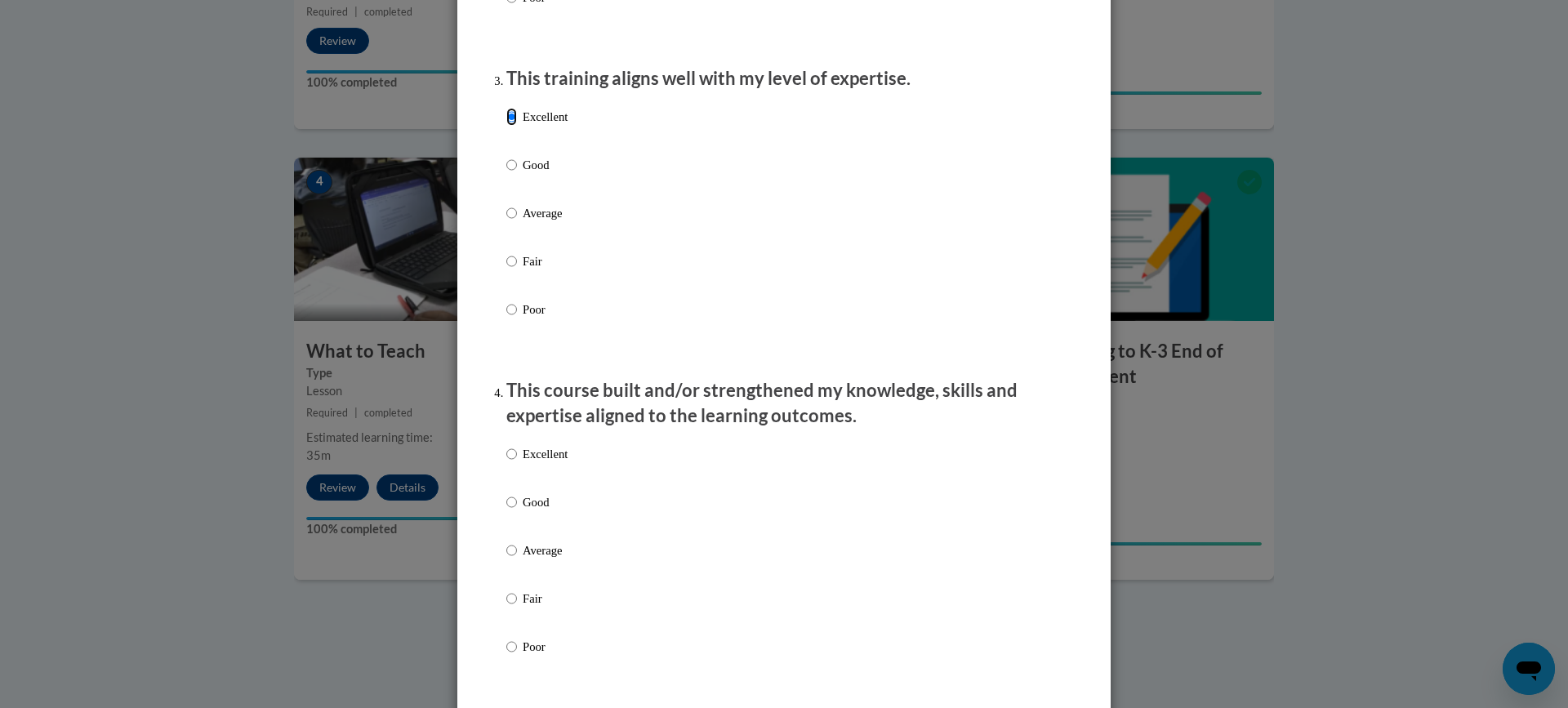
scroll to position [817, 0]
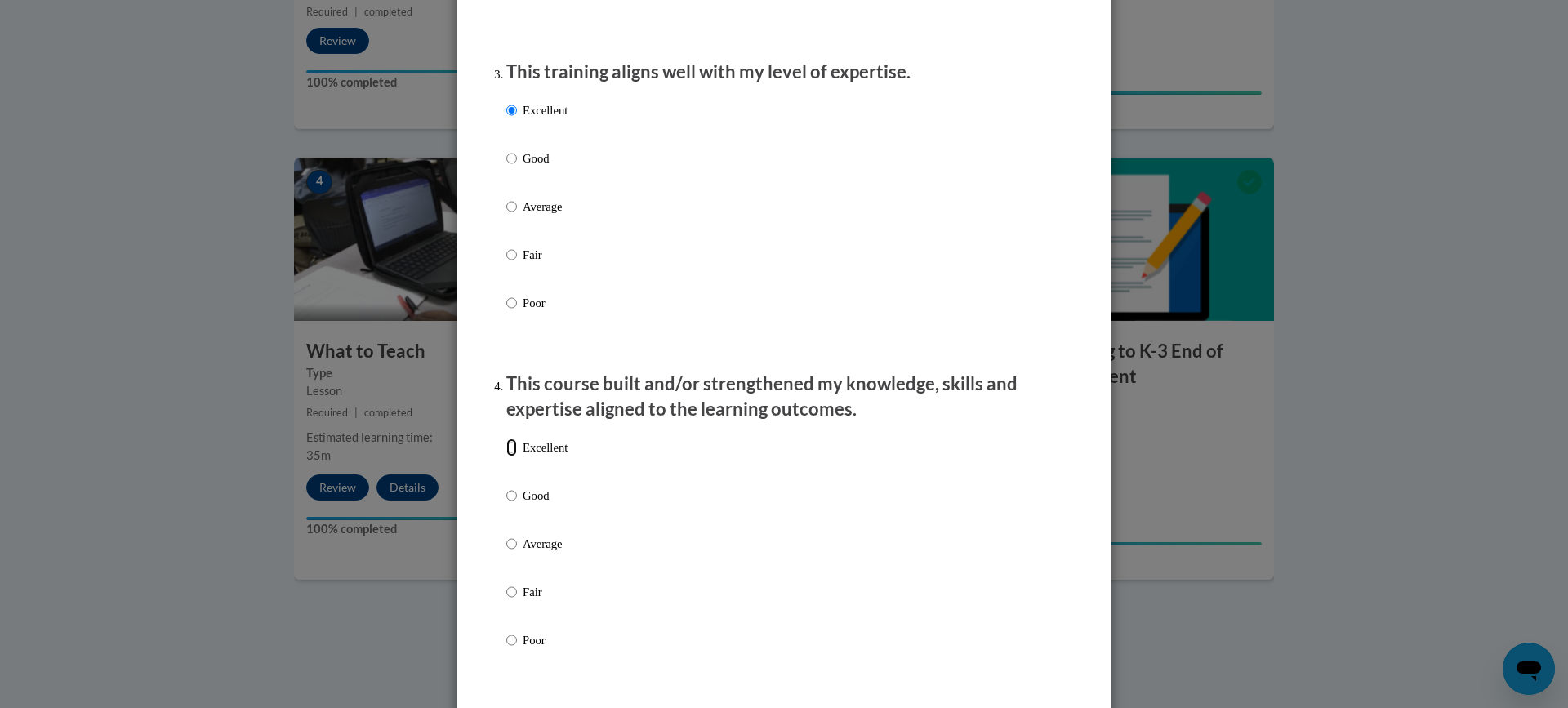
click at [509, 457] on input "Excellent" at bounding box center [511, 446] width 10 height 18
radio input "true"
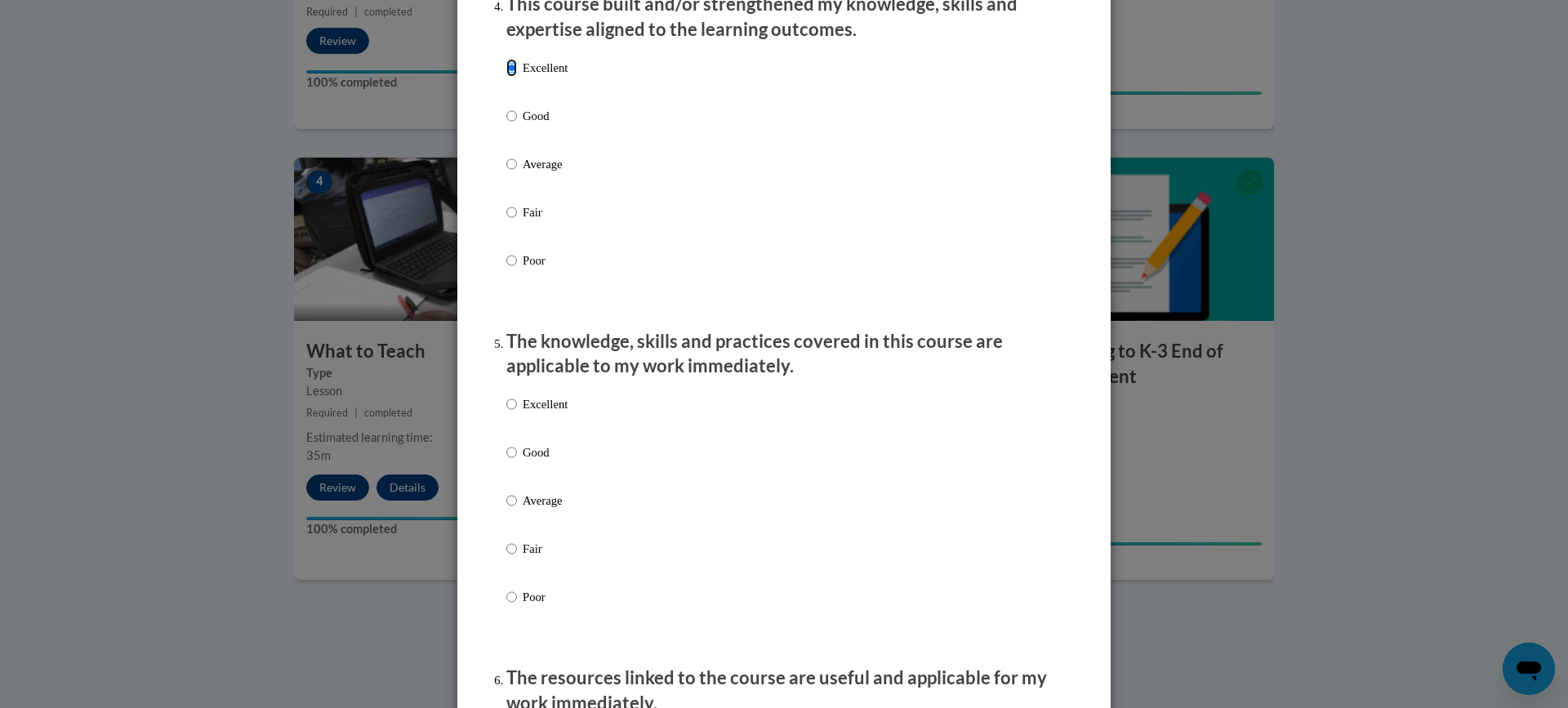
scroll to position [1224, 0]
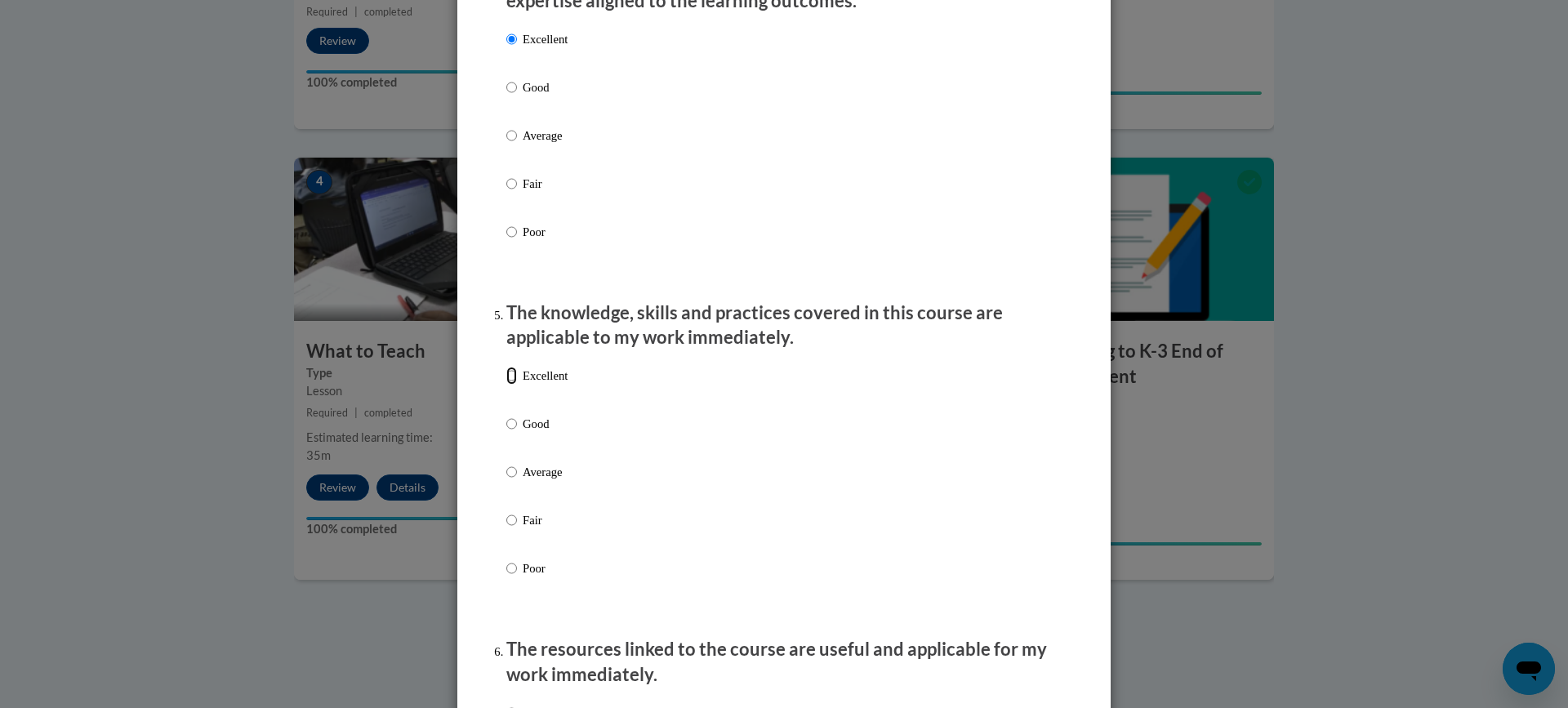
click at [506, 384] on input "Excellent" at bounding box center [511, 375] width 10 height 18
radio input "true"
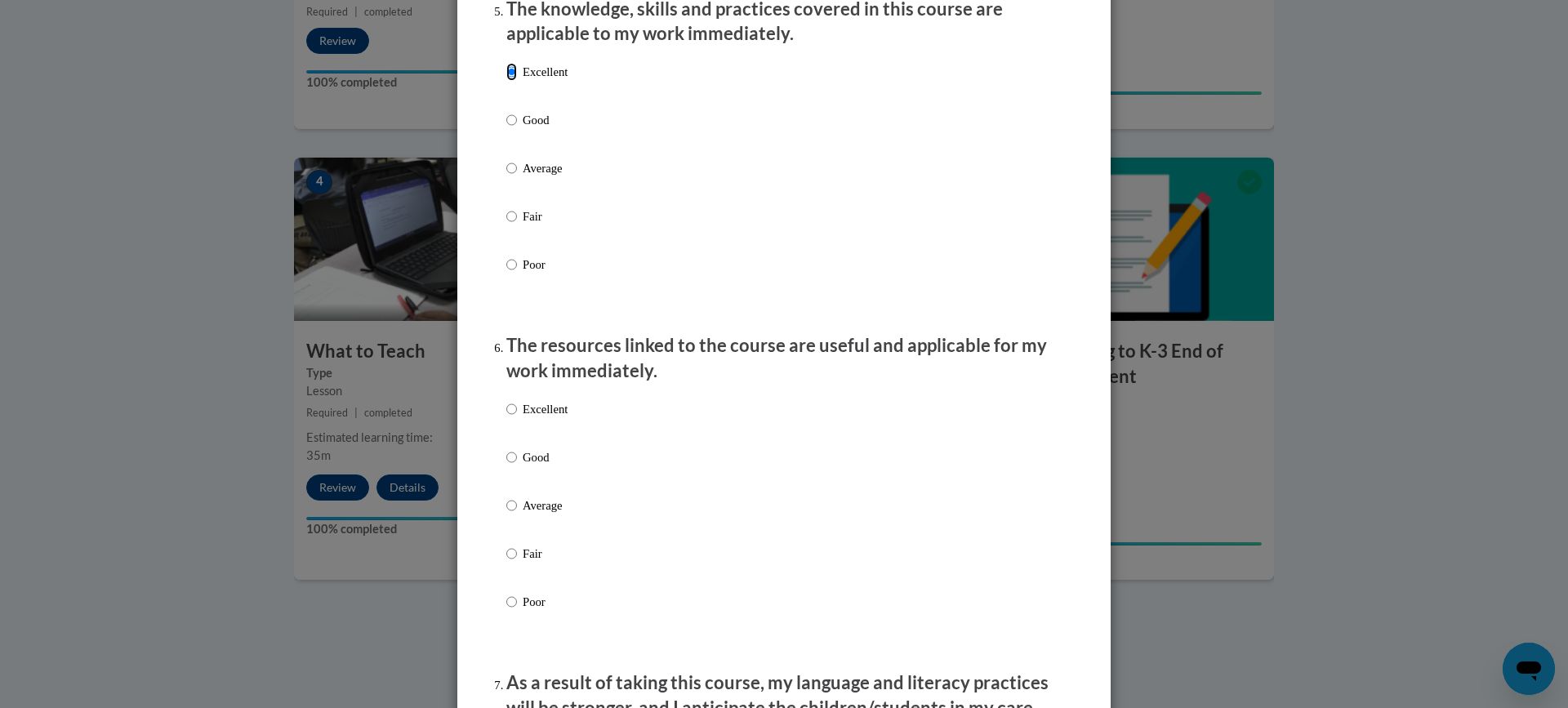
scroll to position [1551, 0]
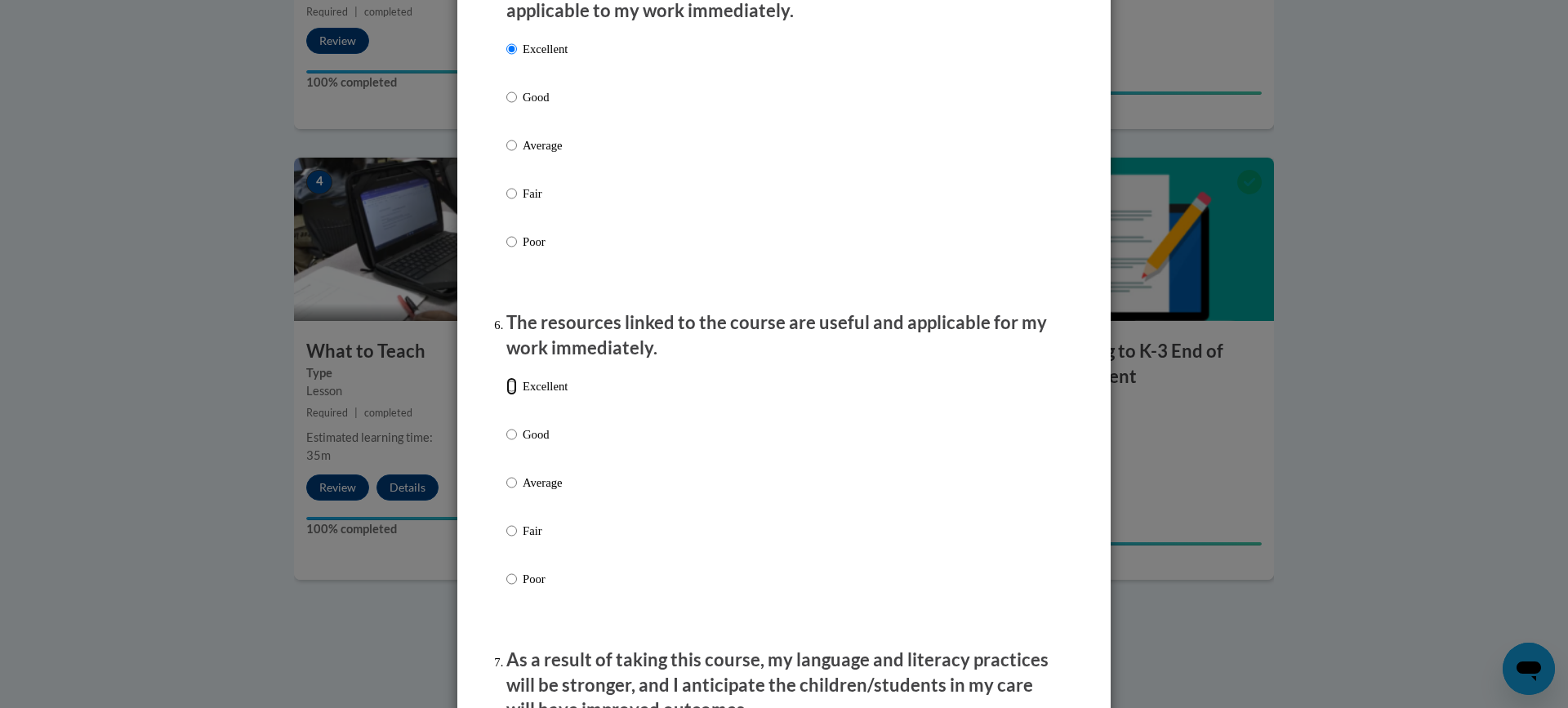
click at [506, 395] on input "Excellent" at bounding box center [511, 385] width 10 height 18
radio input "true"
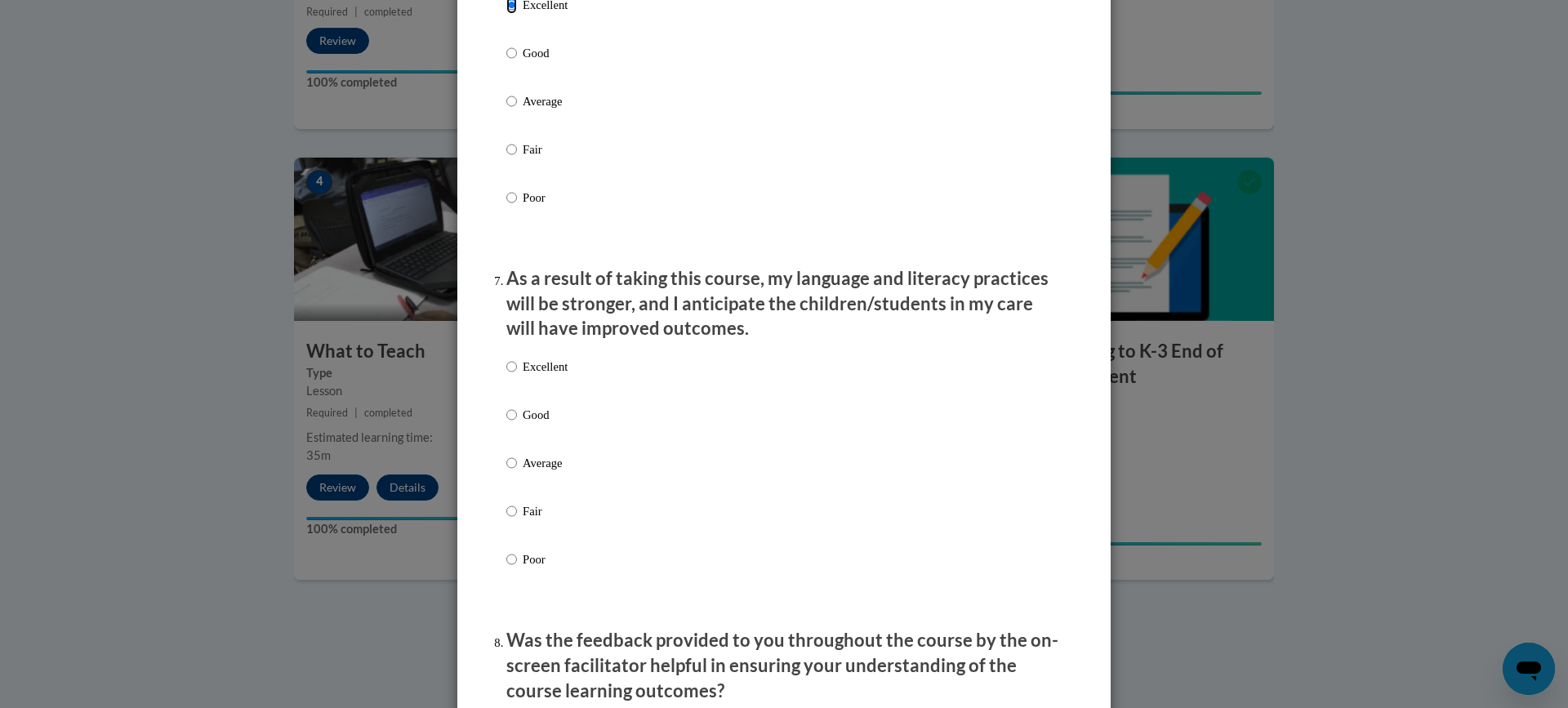
scroll to position [1959, 0]
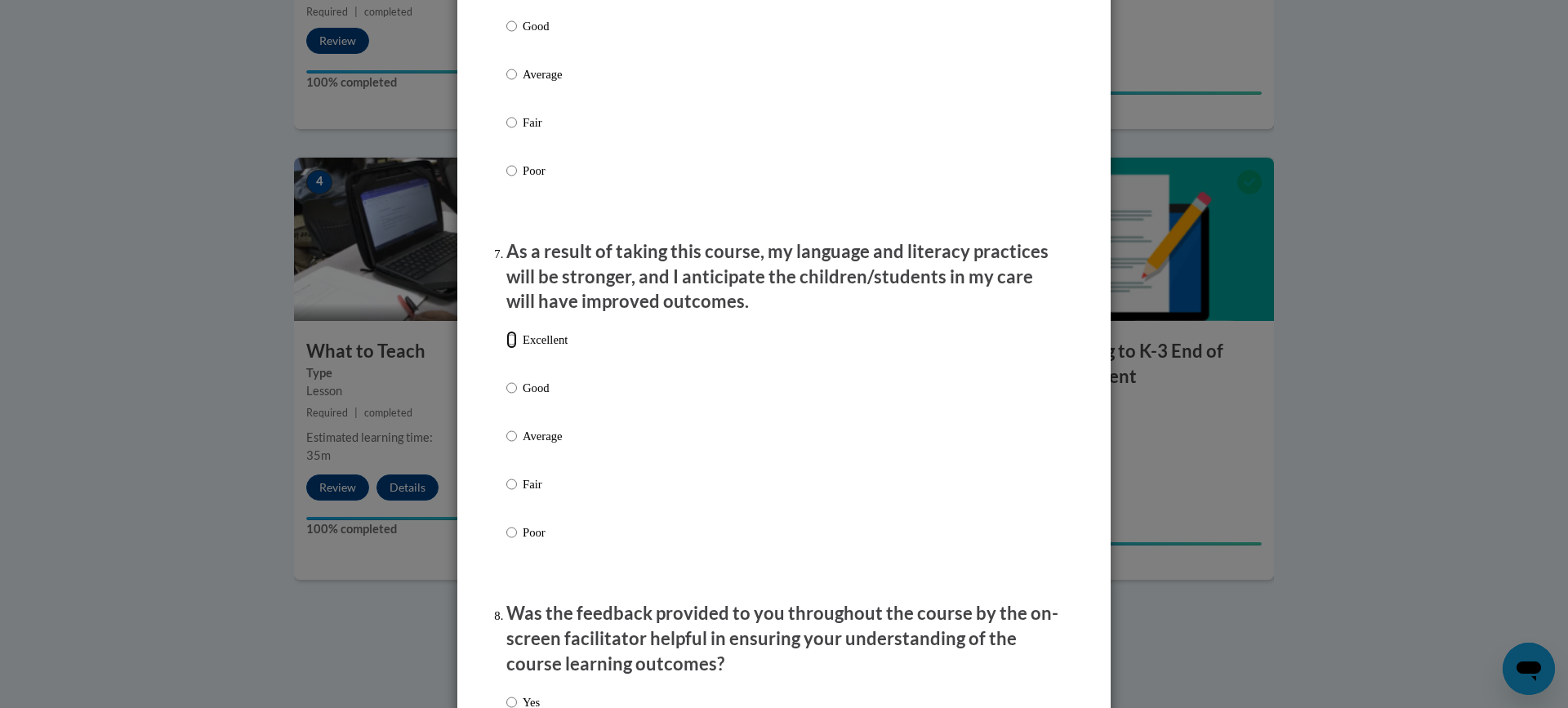
click at [506, 349] on input "Excellent" at bounding box center [511, 339] width 10 height 18
radio input "true"
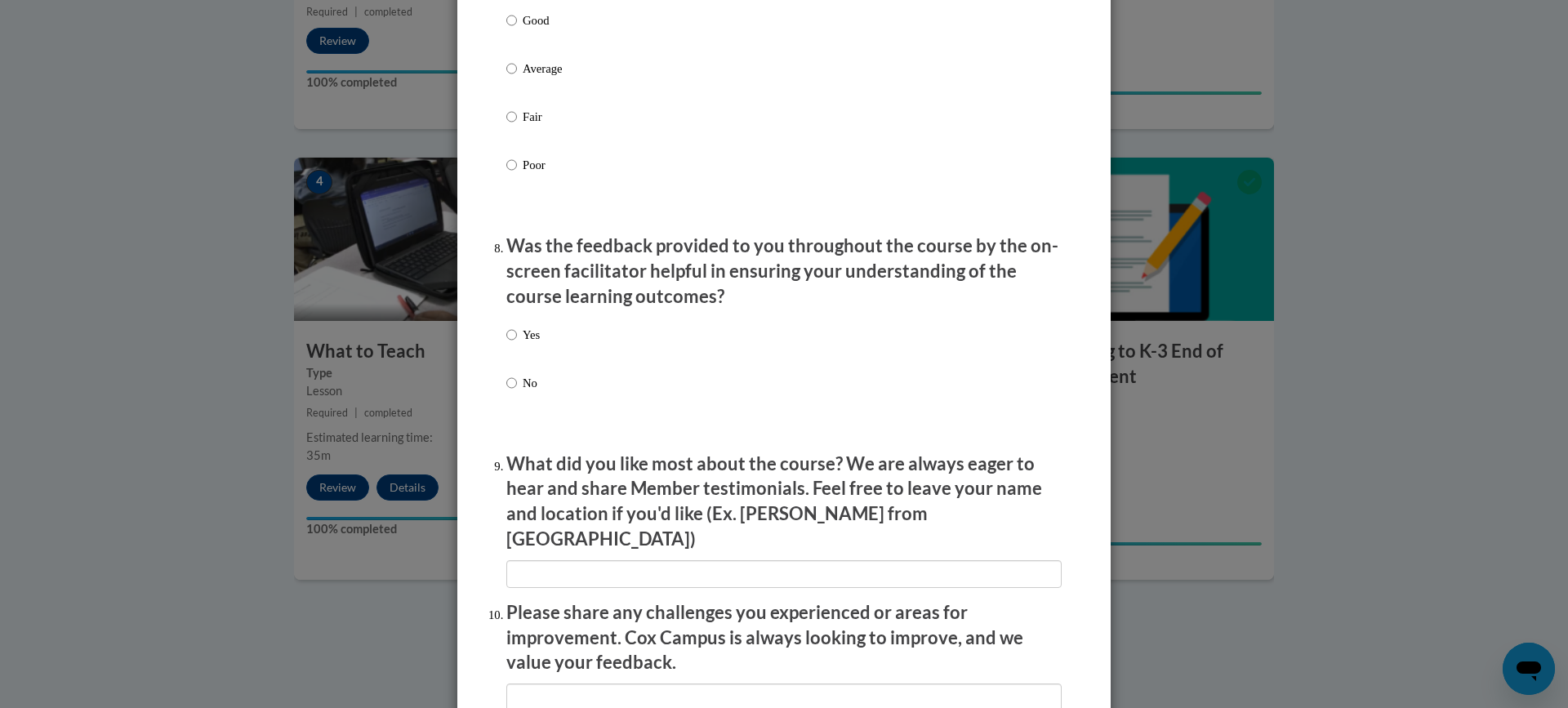
scroll to position [2367, 0]
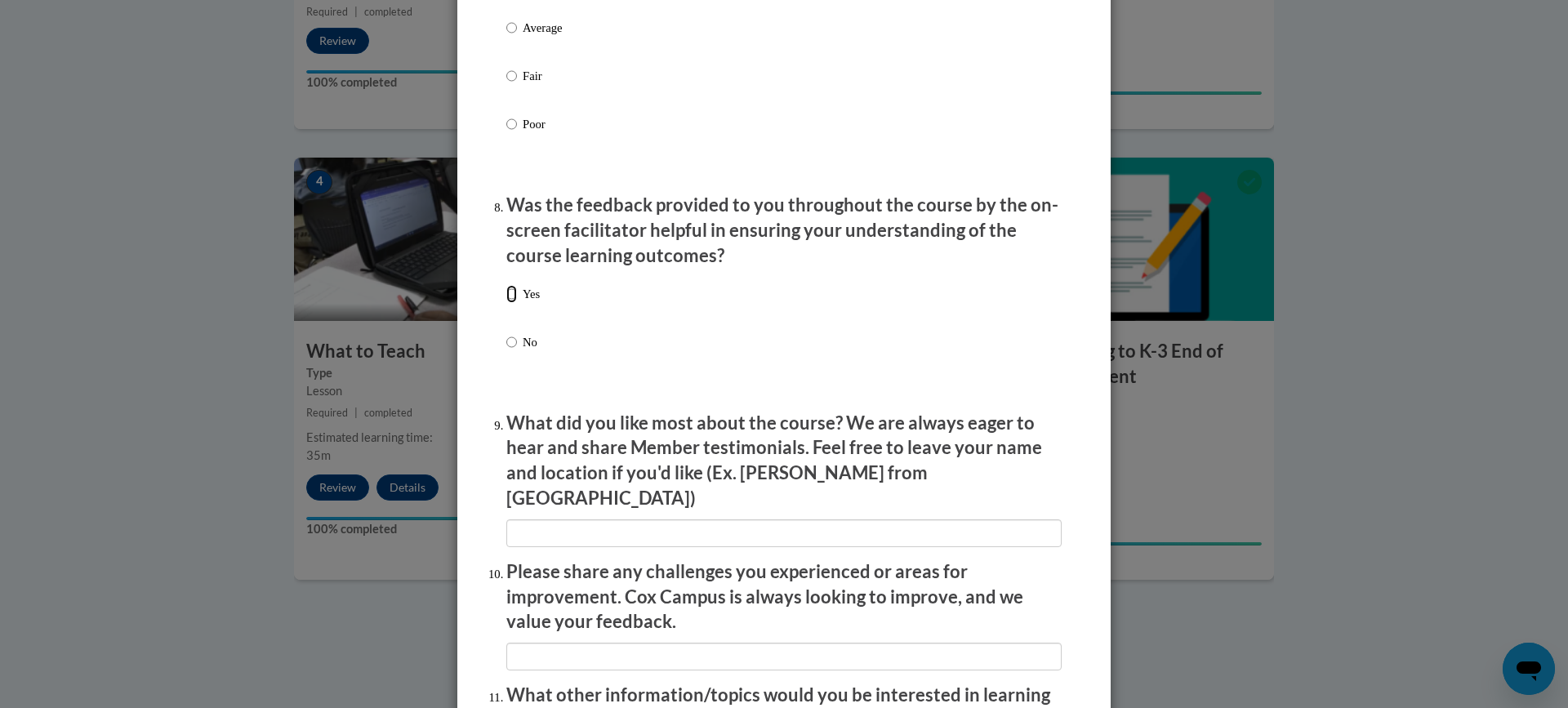
click at [506, 303] on input "Yes" at bounding box center [511, 293] width 10 height 18
radio input "true"
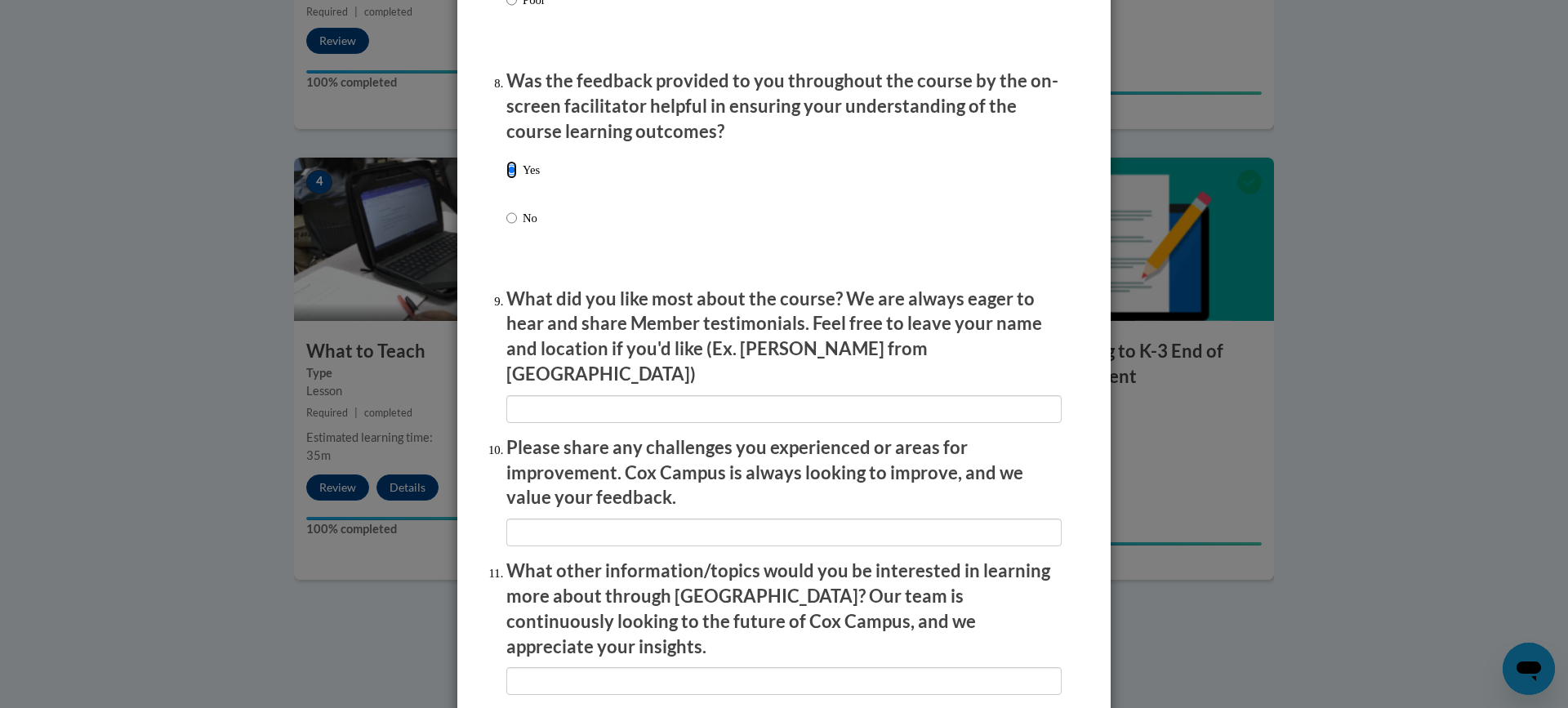
scroll to position [2684, 0]
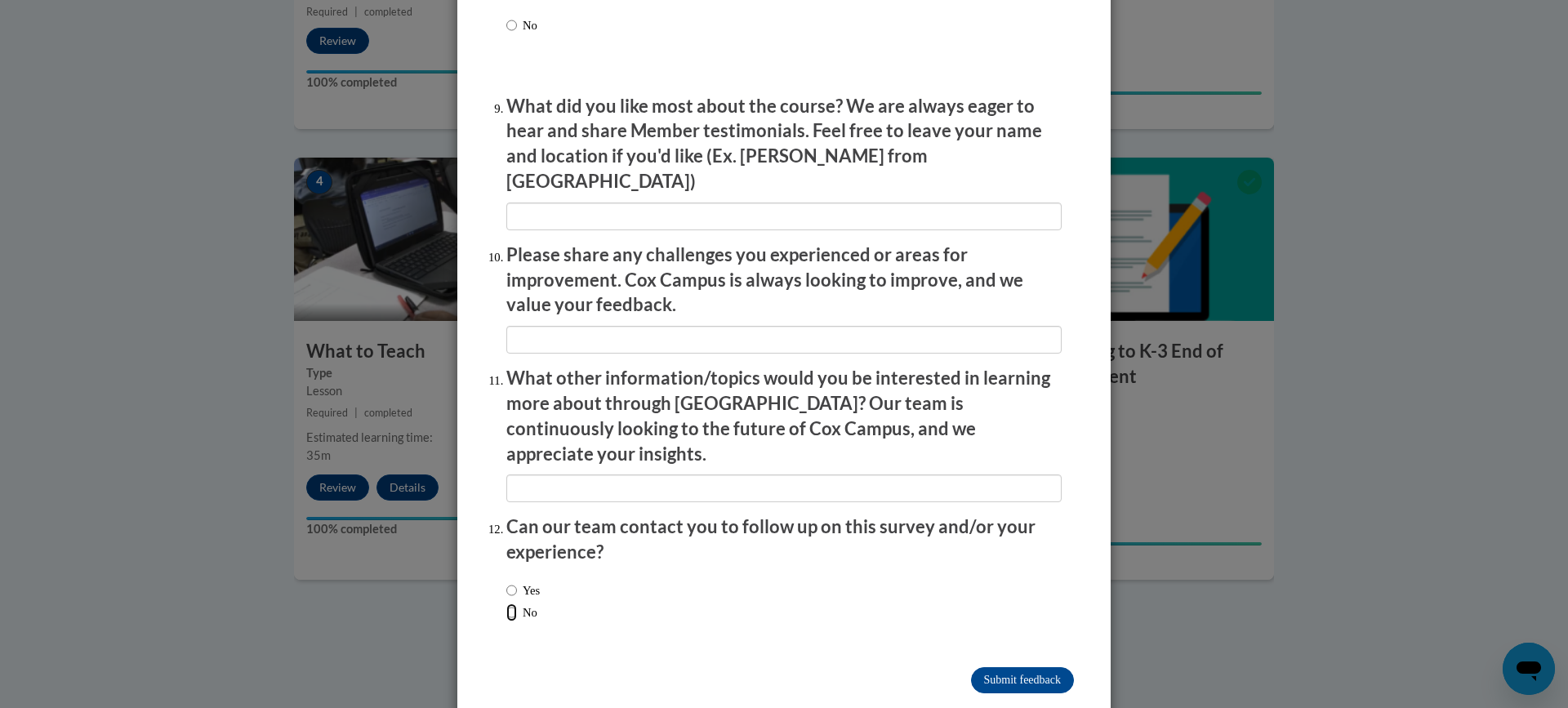
click at [506, 603] on input "No" at bounding box center [511, 611] width 10 height 18
radio input "true"
click at [1021, 667] on input "Submit feedback" at bounding box center [1022, 680] width 103 height 26
